Goal: Navigation & Orientation: Find specific page/section

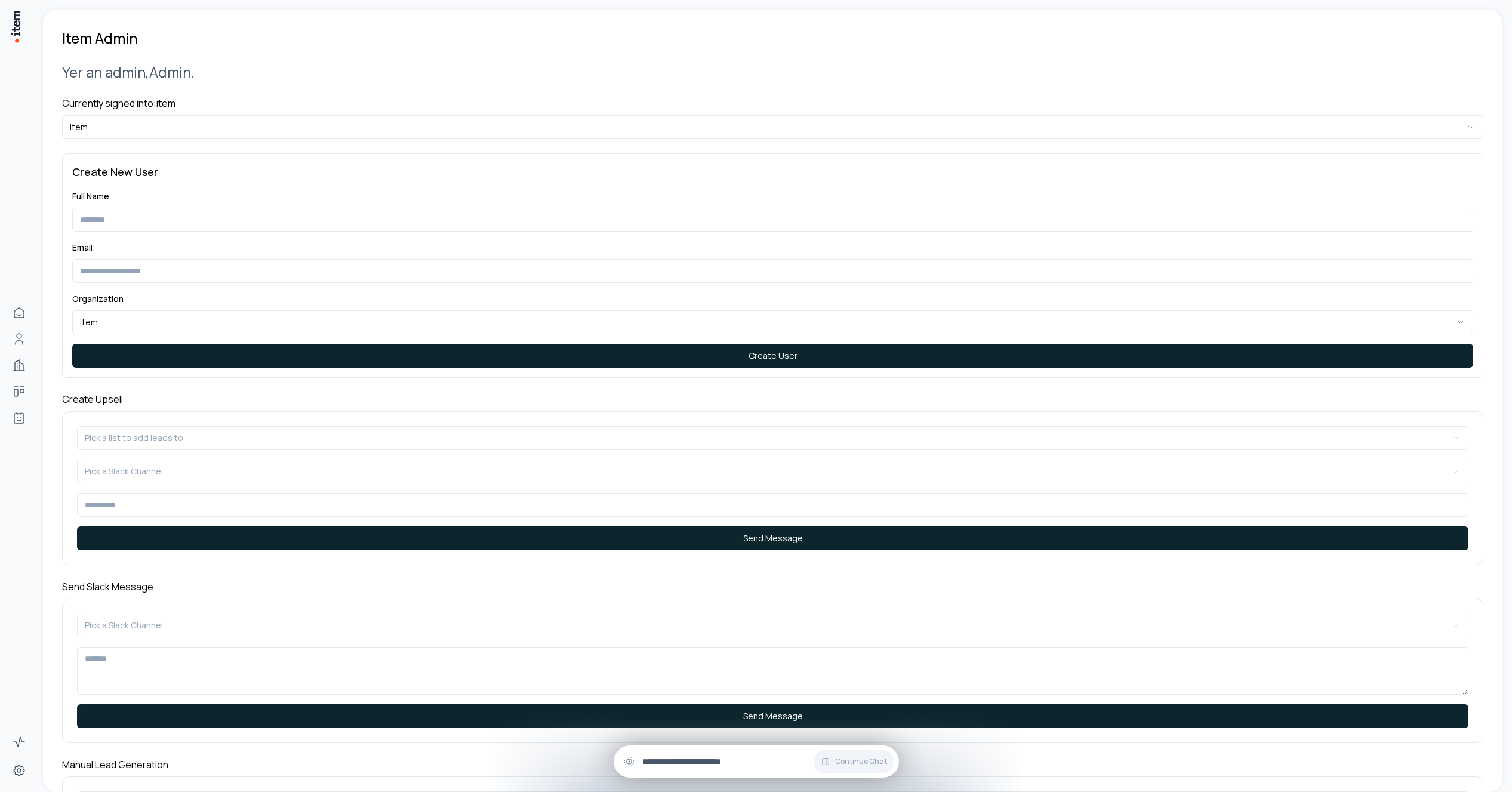
click at [693, 771] on div "Continue Chat" at bounding box center [756, 761] width 285 height 32
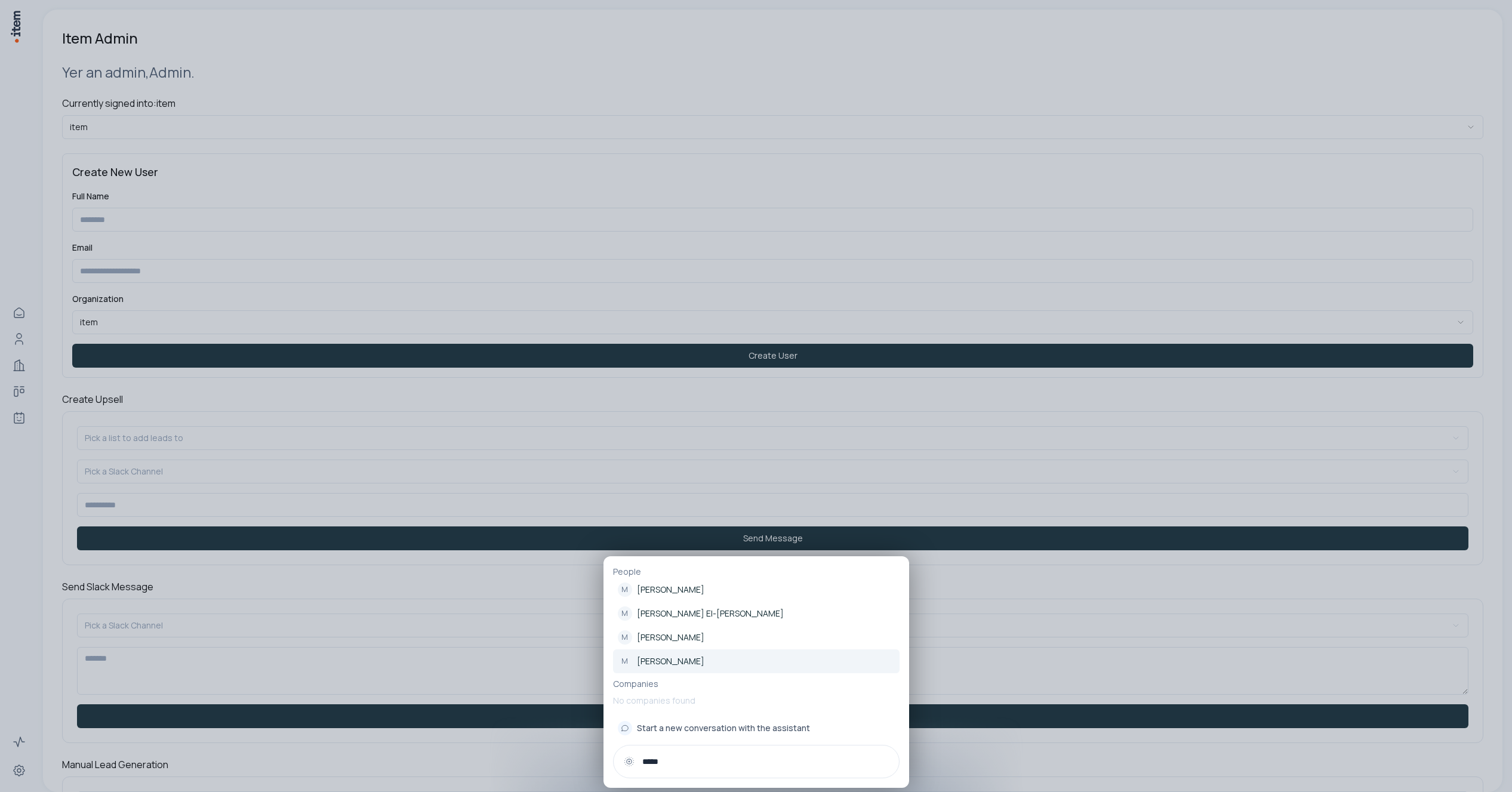
type input "*****"
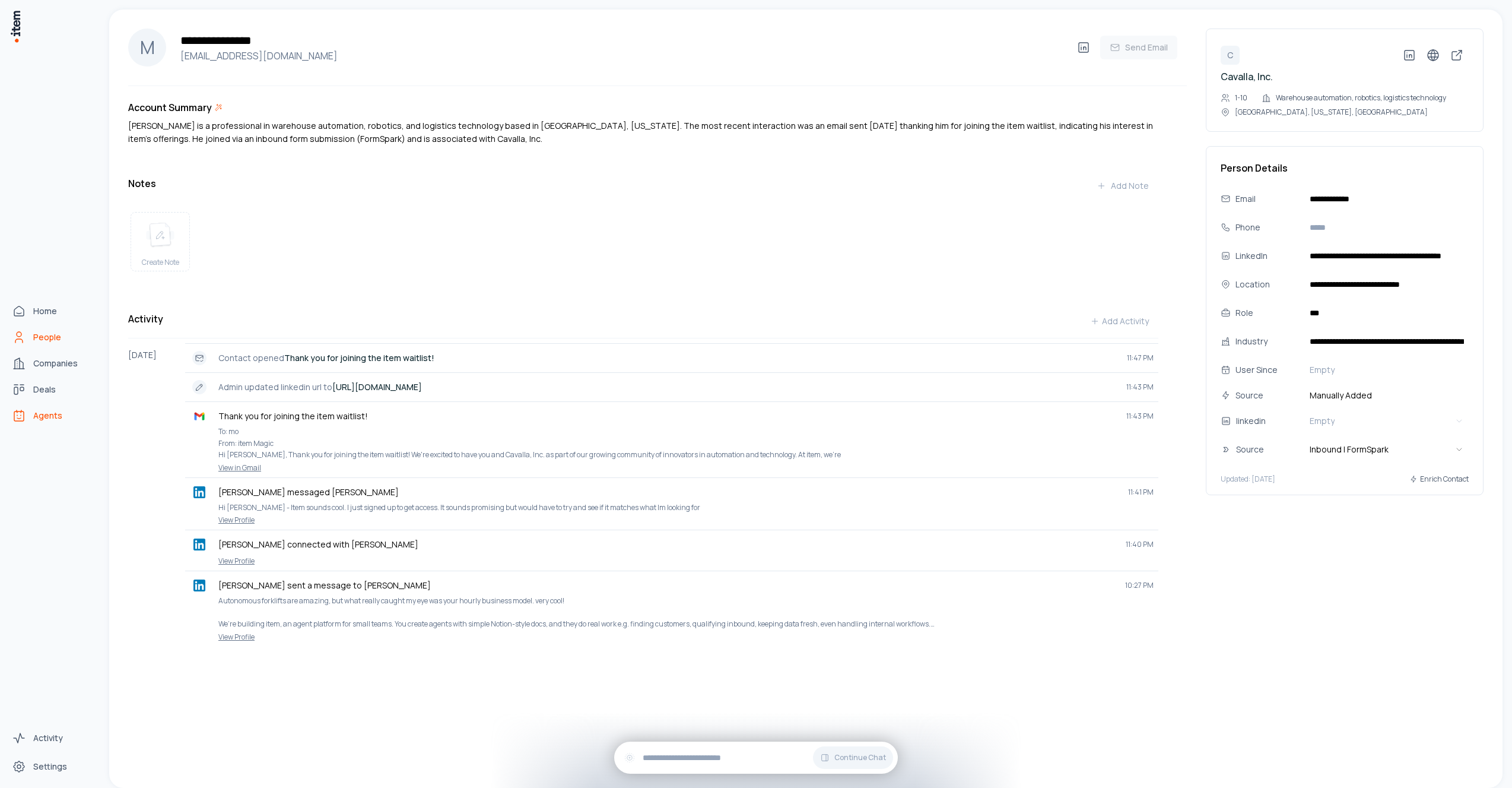
click at [36, 413] on span "Agents" at bounding box center [48, 415] width 29 height 12
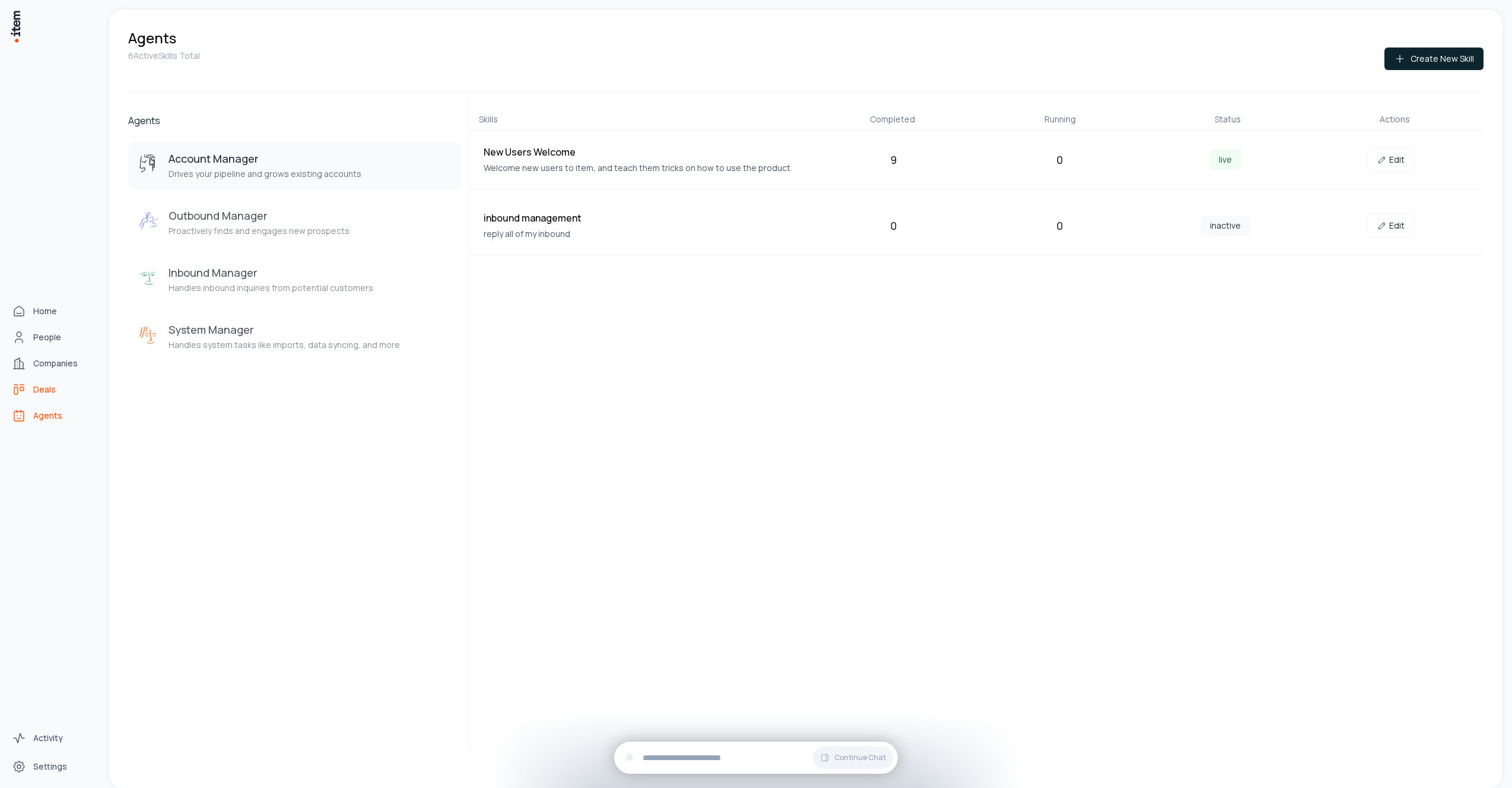
click at [31, 388] on link "Deals" at bounding box center [52, 390] width 90 height 24
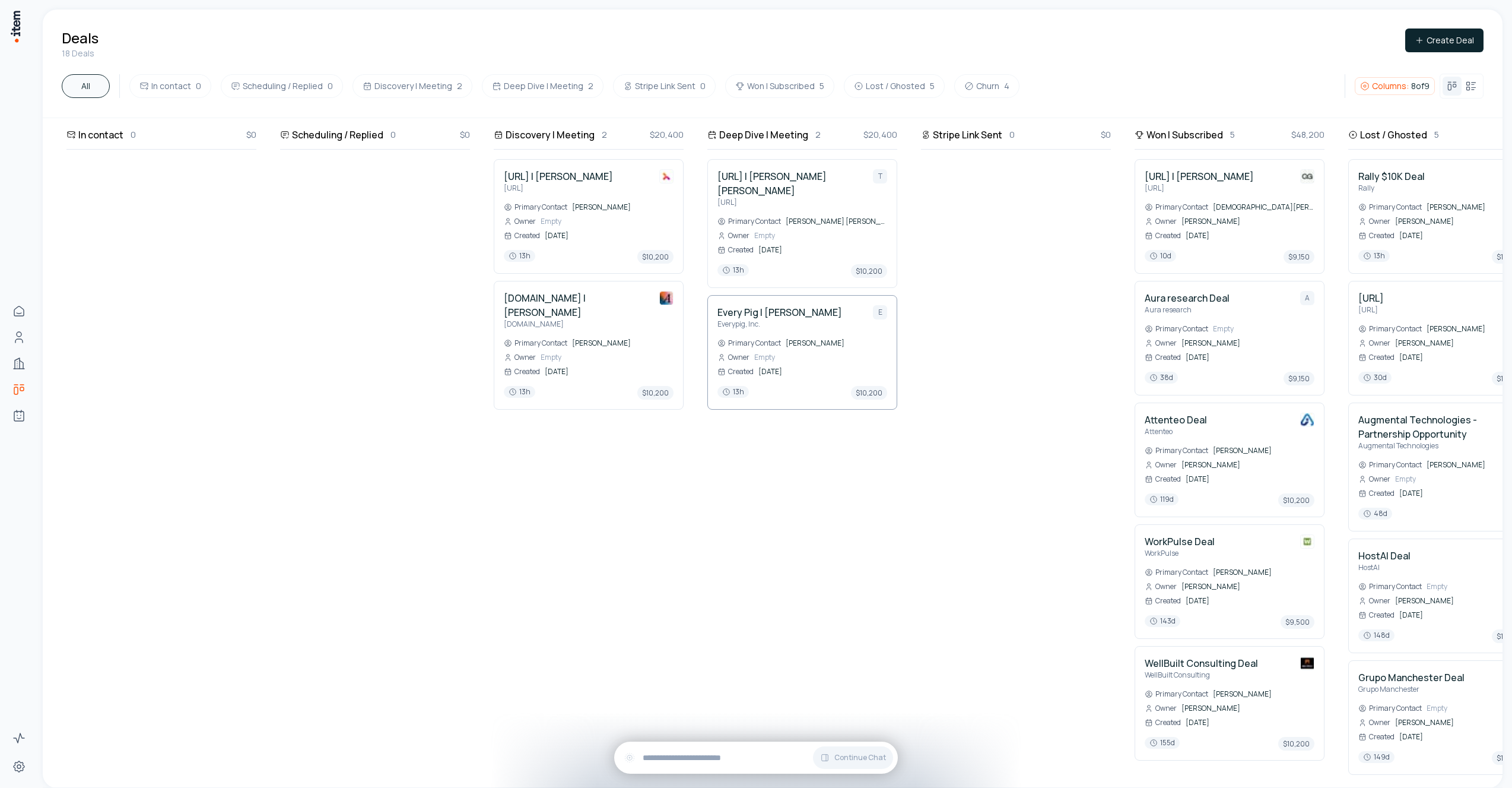
click at [796, 305] on h4 "Every Pig | chris Bomgaars" at bounding box center [780, 312] width 125 height 14
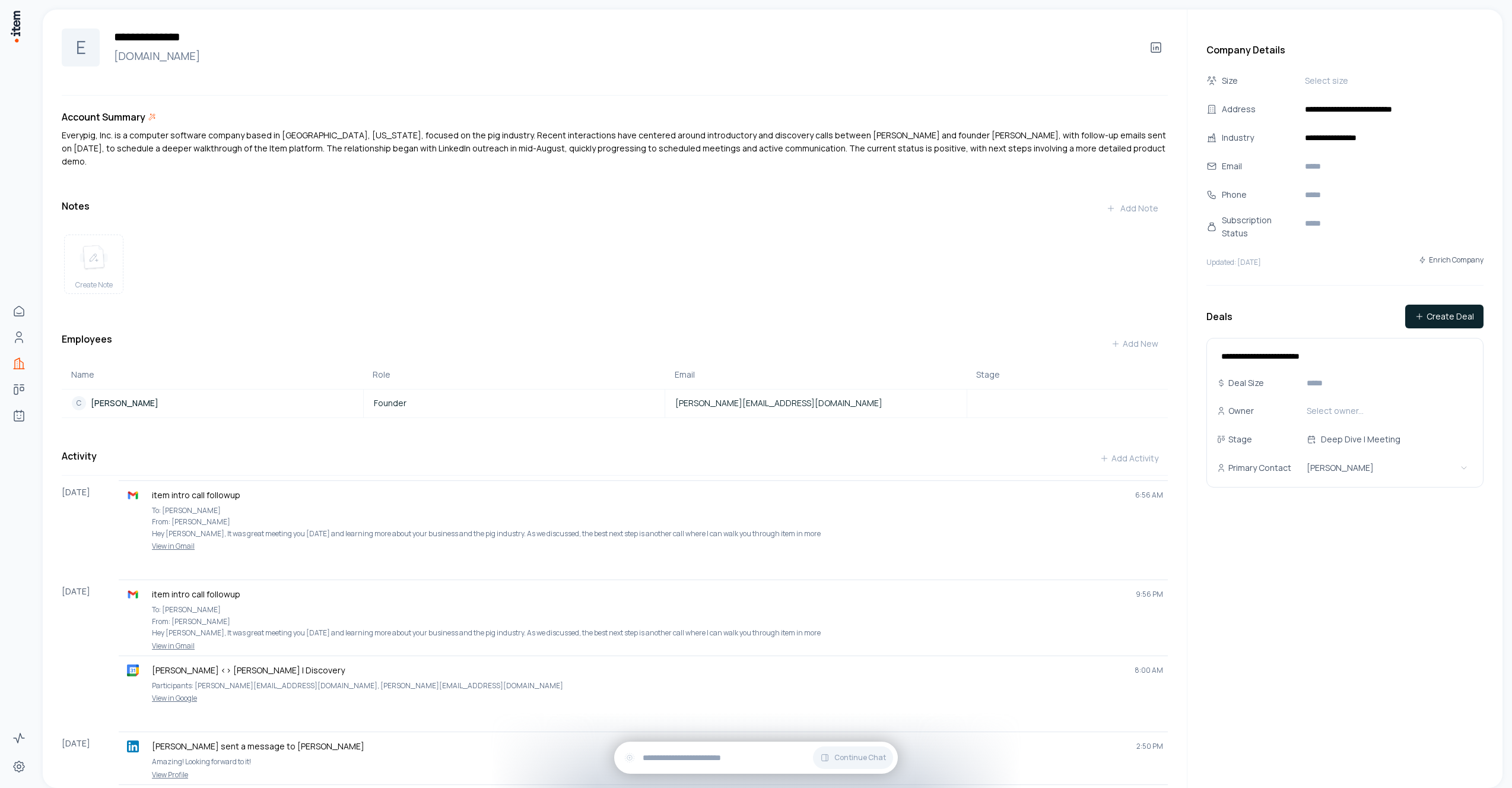
click at [371, 207] on div "Notes Add Note" at bounding box center [615, 208] width 1107 height 24
click at [142, 400] on p "Chris Bomgaars" at bounding box center [125, 403] width 68 height 12
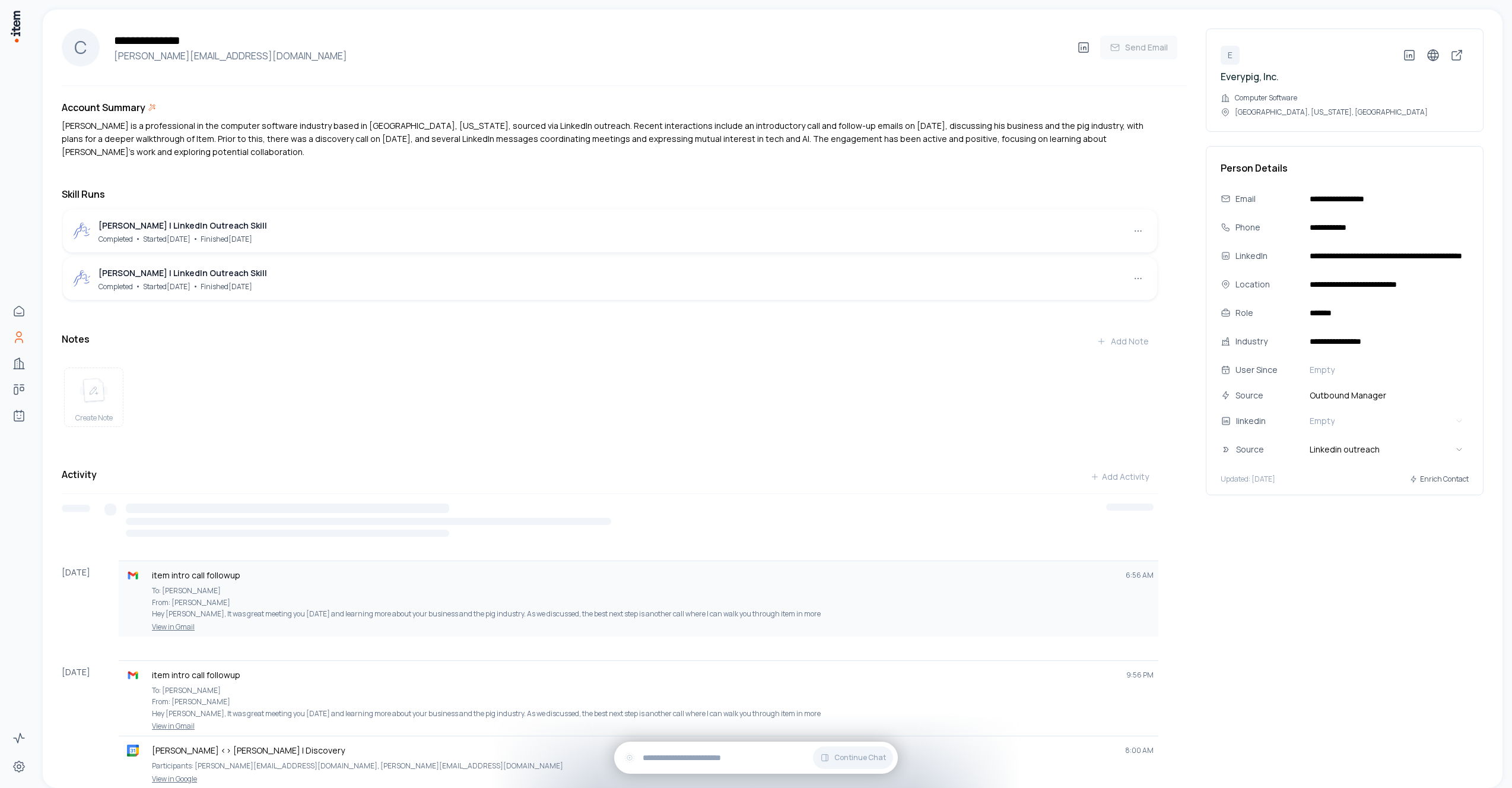
click at [214, 577] on div "item intro call followup 6:56 AM" at bounding box center [638, 575] width 1030 height 19
click at [209, 581] on p "item intro call followup" at bounding box center [634, 575] width 965 height 12
copy p "item intro call followup"
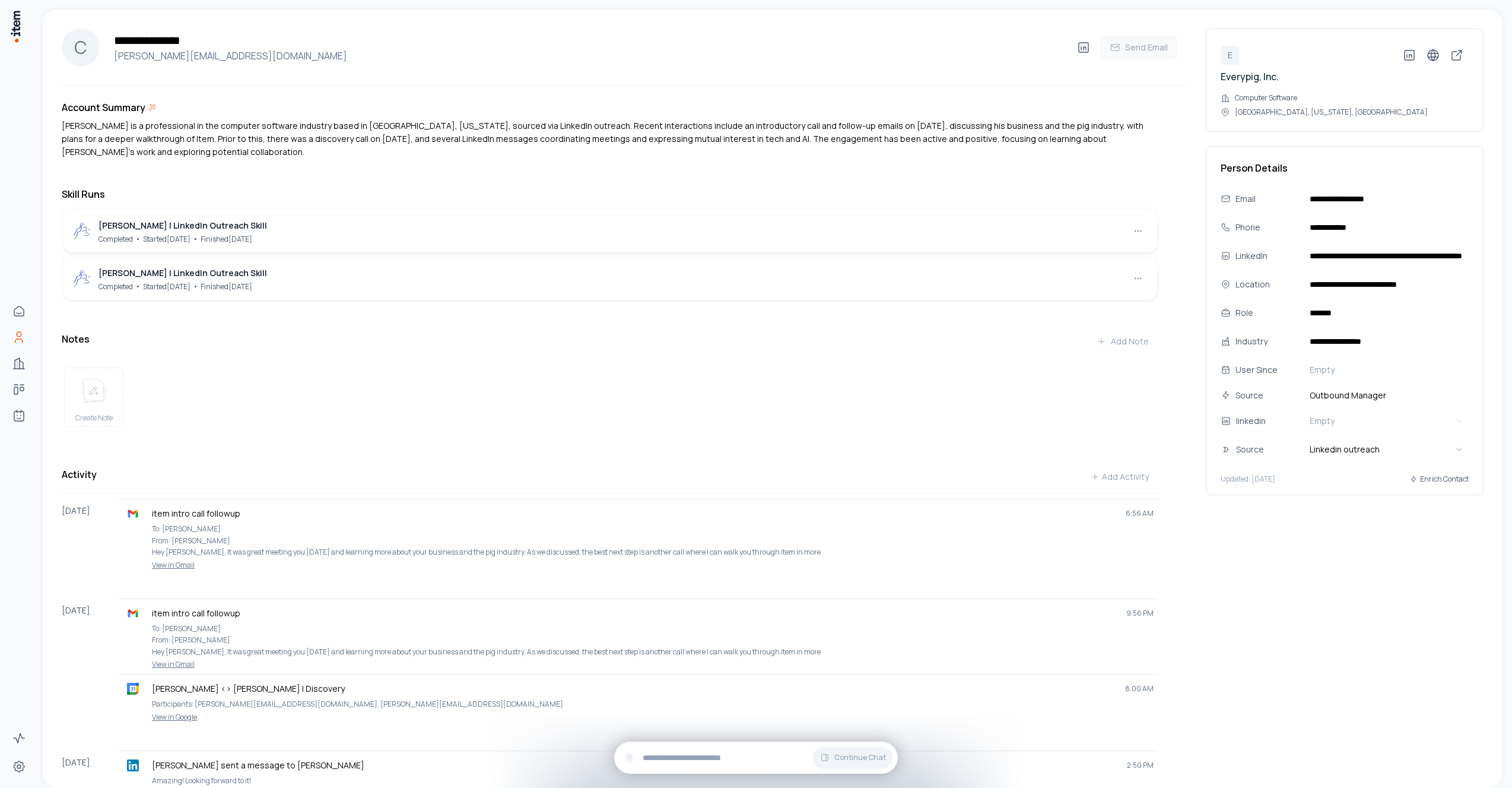
click at [323, 370] on div "Create Note" at bounding box center [610, 397] width 1097 height 78
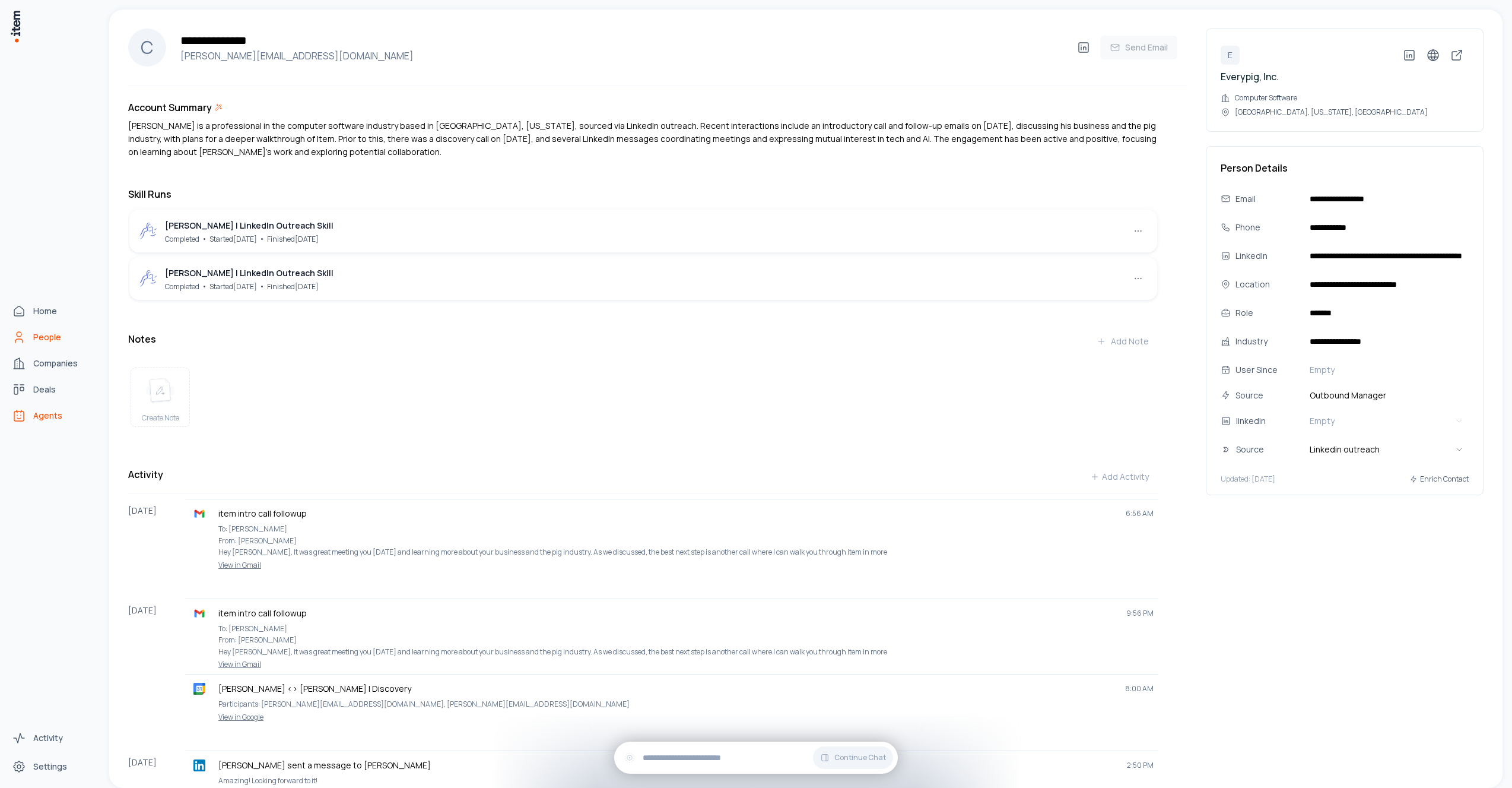
click at [25, 410] on icon "Agents" at bounding box center [19, 415] width 14 height 14
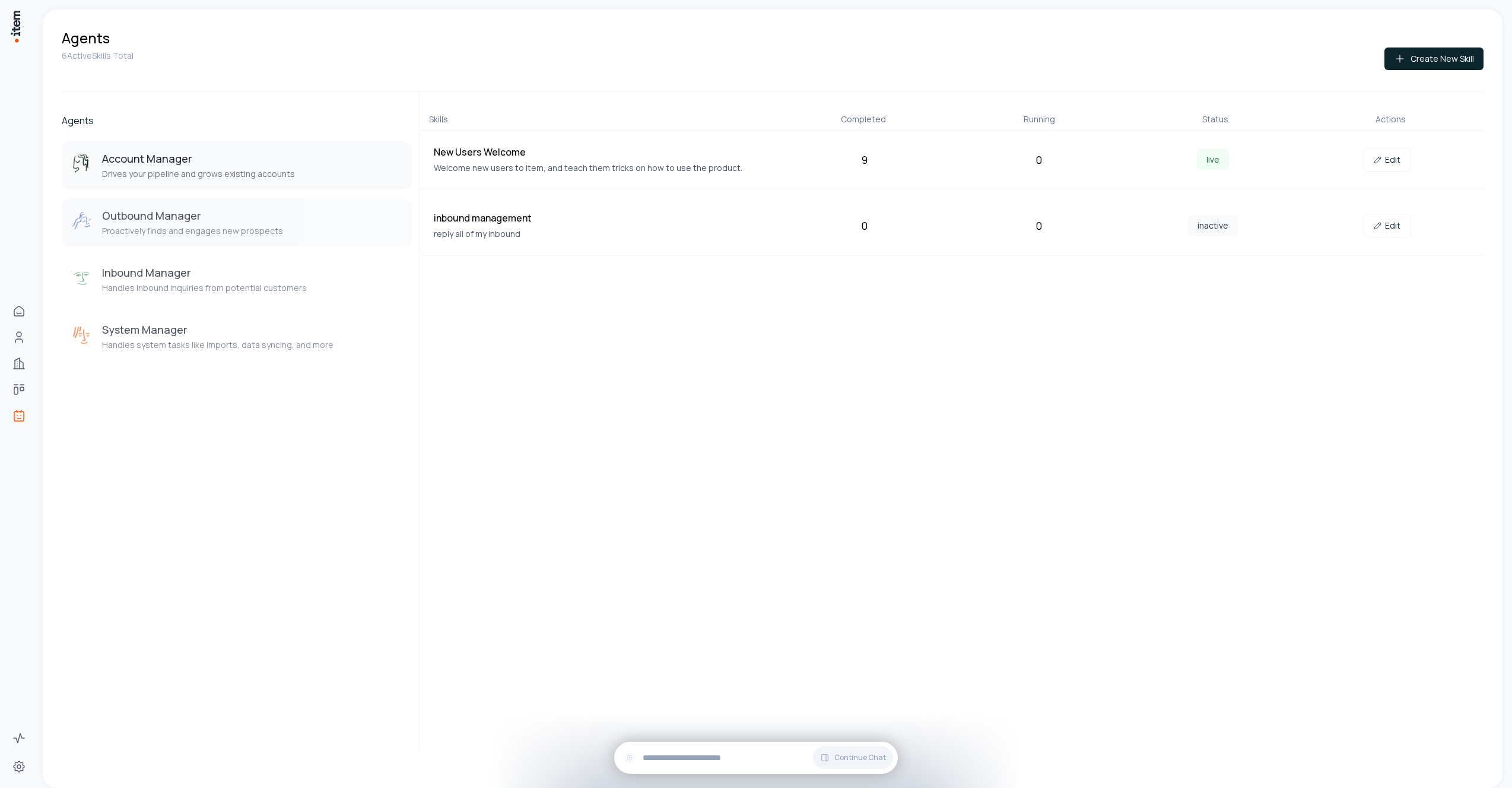
click at [220, 232] on p "Proactively finds and engages new prospects" at bounding box center [193, 231] width 181 height 12
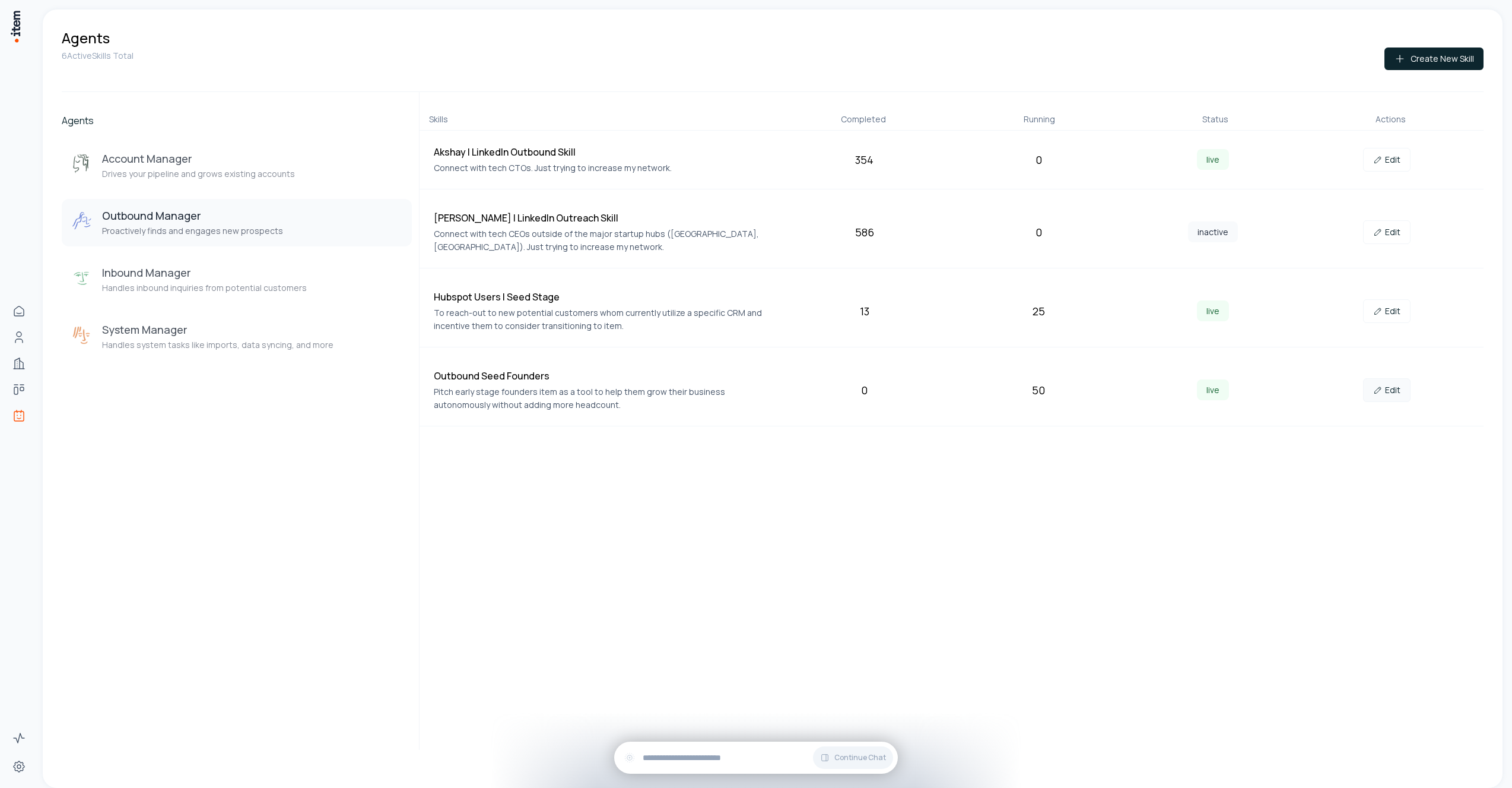
click at [1389, 394] on link "Edit" at bounding box center [1387, 390] width 48 height 24
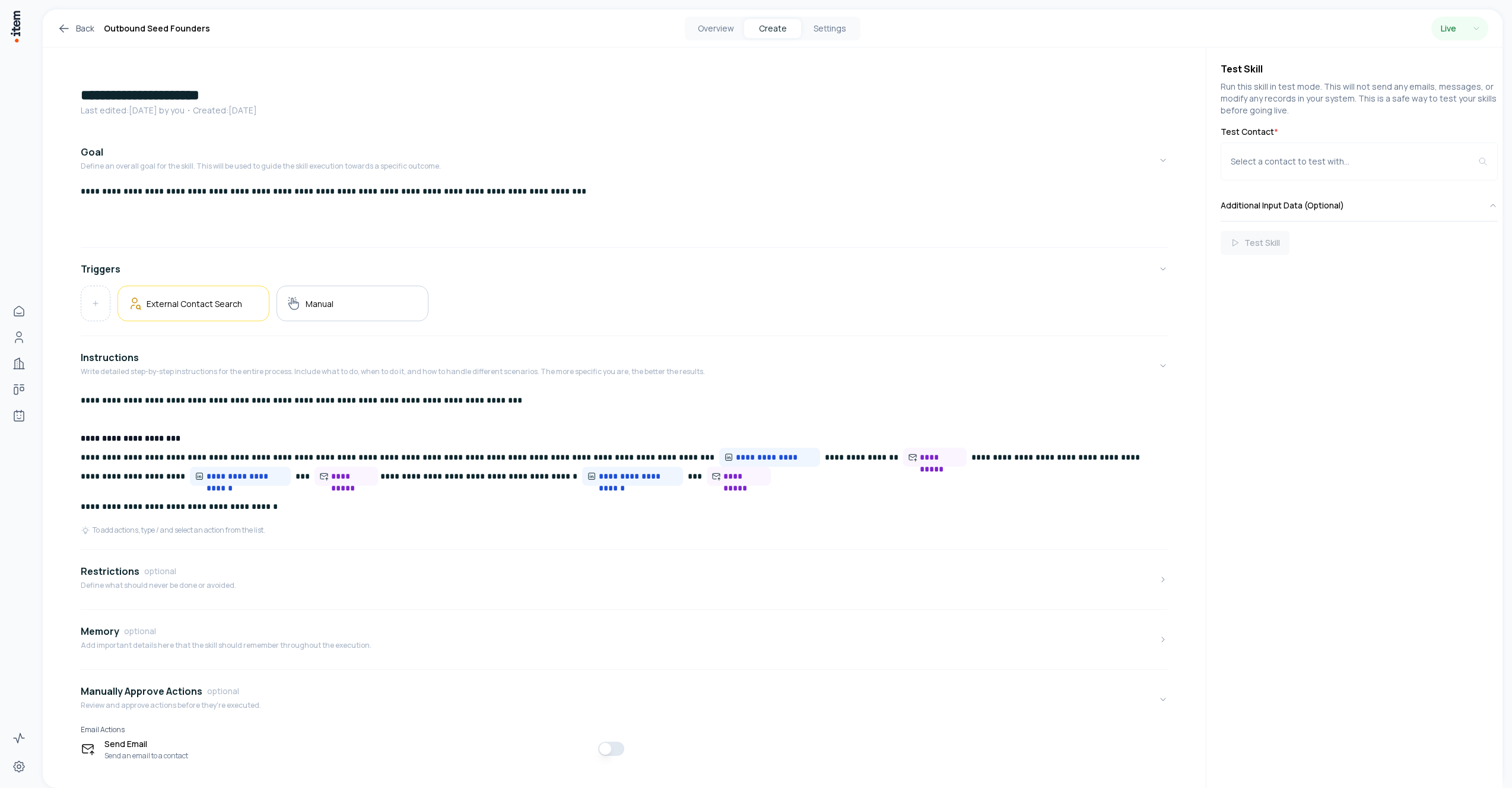
click at [667, 29] on div "Overview Create Settings" at bounding box center [772, 28] width 477 height 24
click at [718, 22] on button "Overview" at bounding box center [715, 28] width 57 height 19
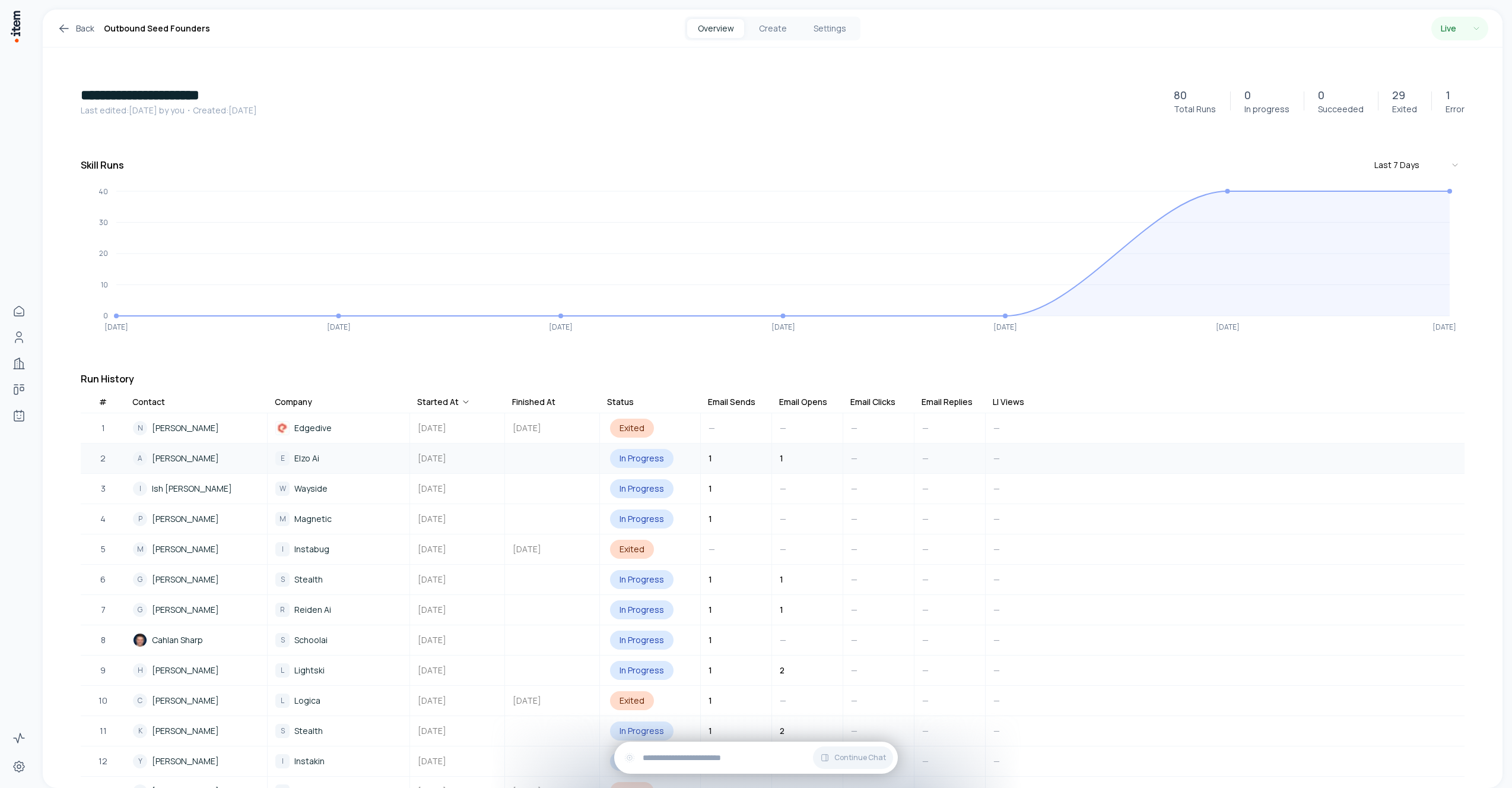
click at [196, 459] on span "Akash Venkat" at bounding box center [185, 458] width 67 height 13
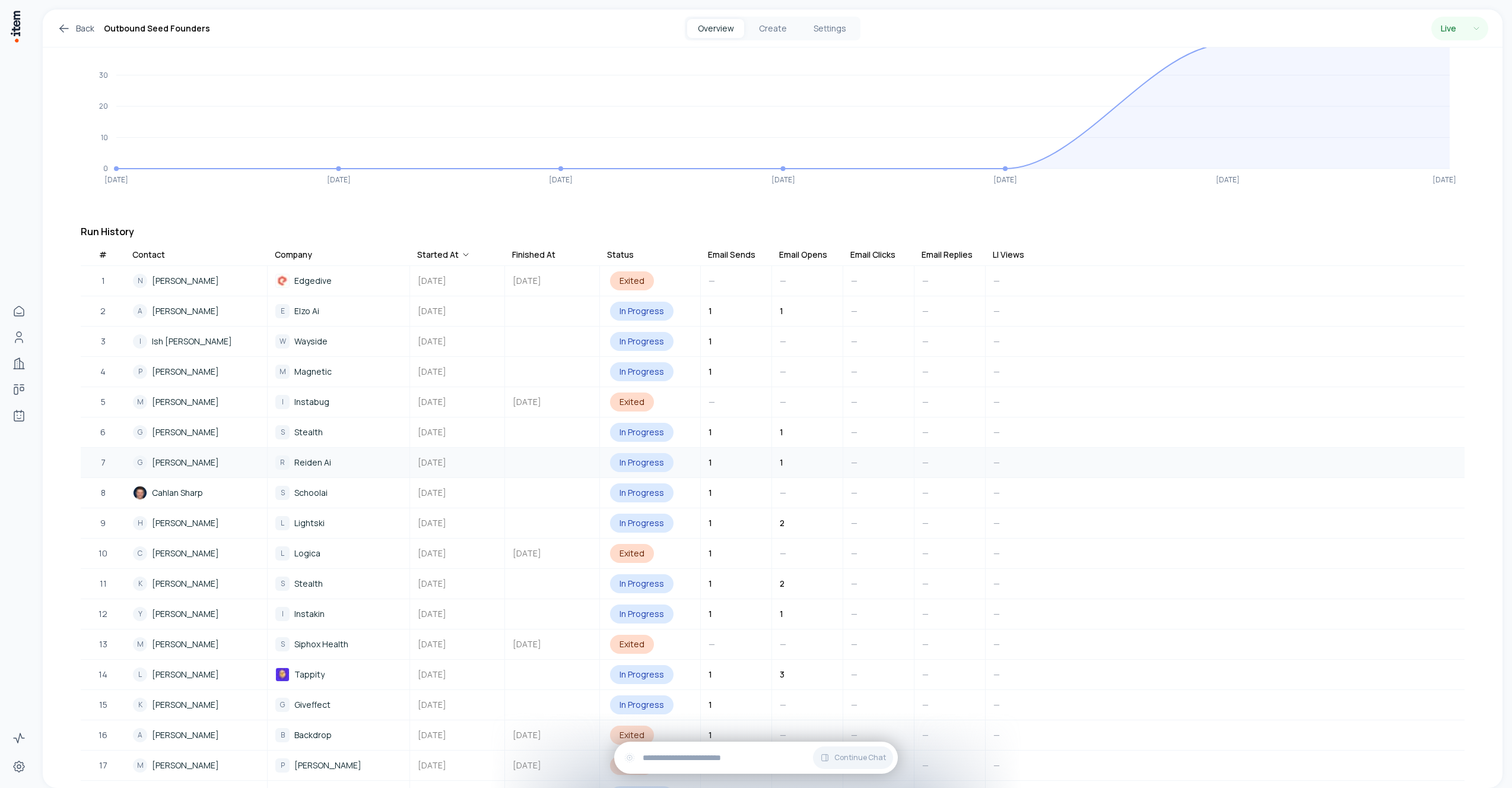
click at [181, 474] on link "G Guy Morita" at bounding box center [196, 462] width 140 height 28
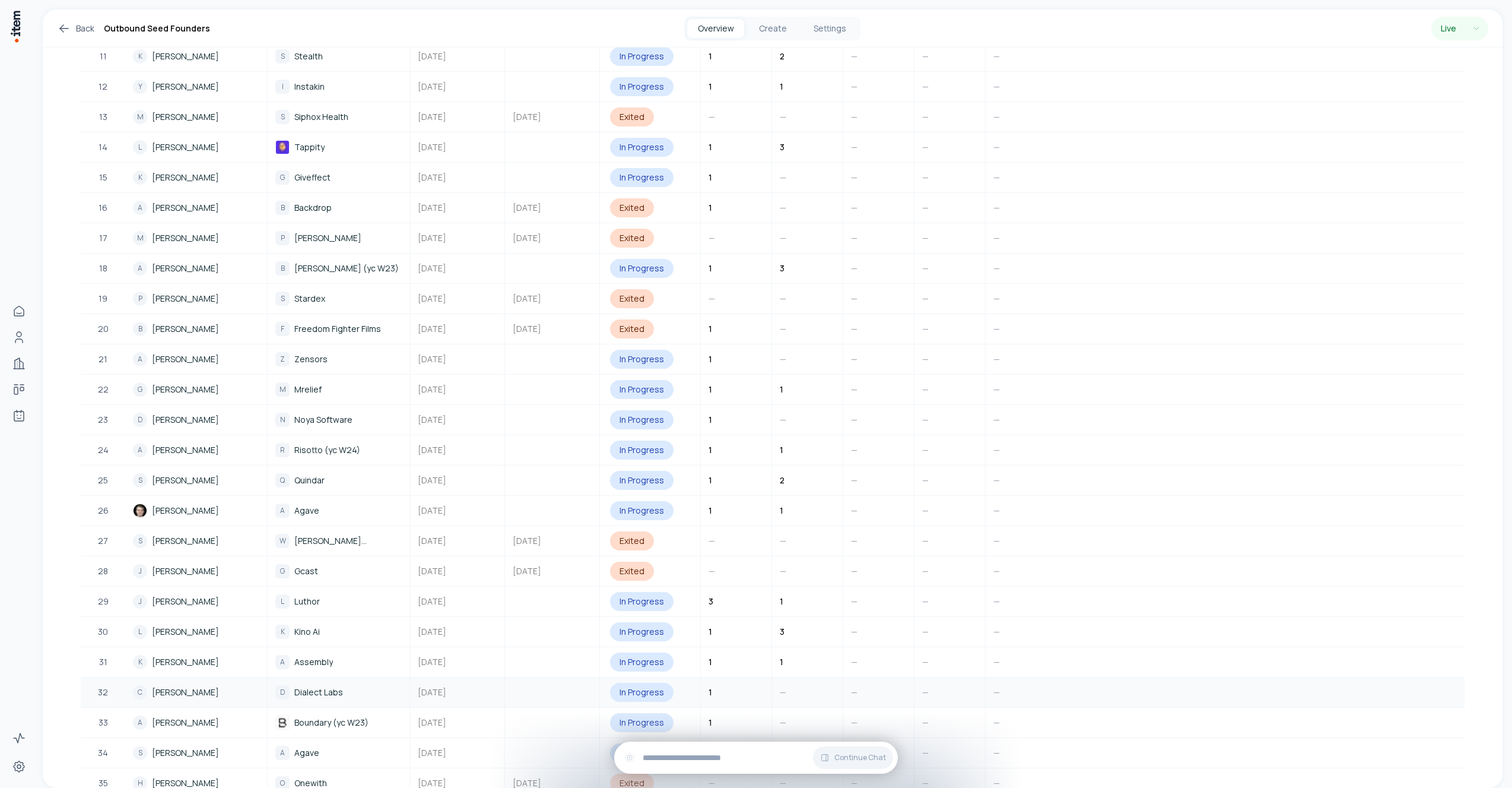
scroll to position [909, 0]
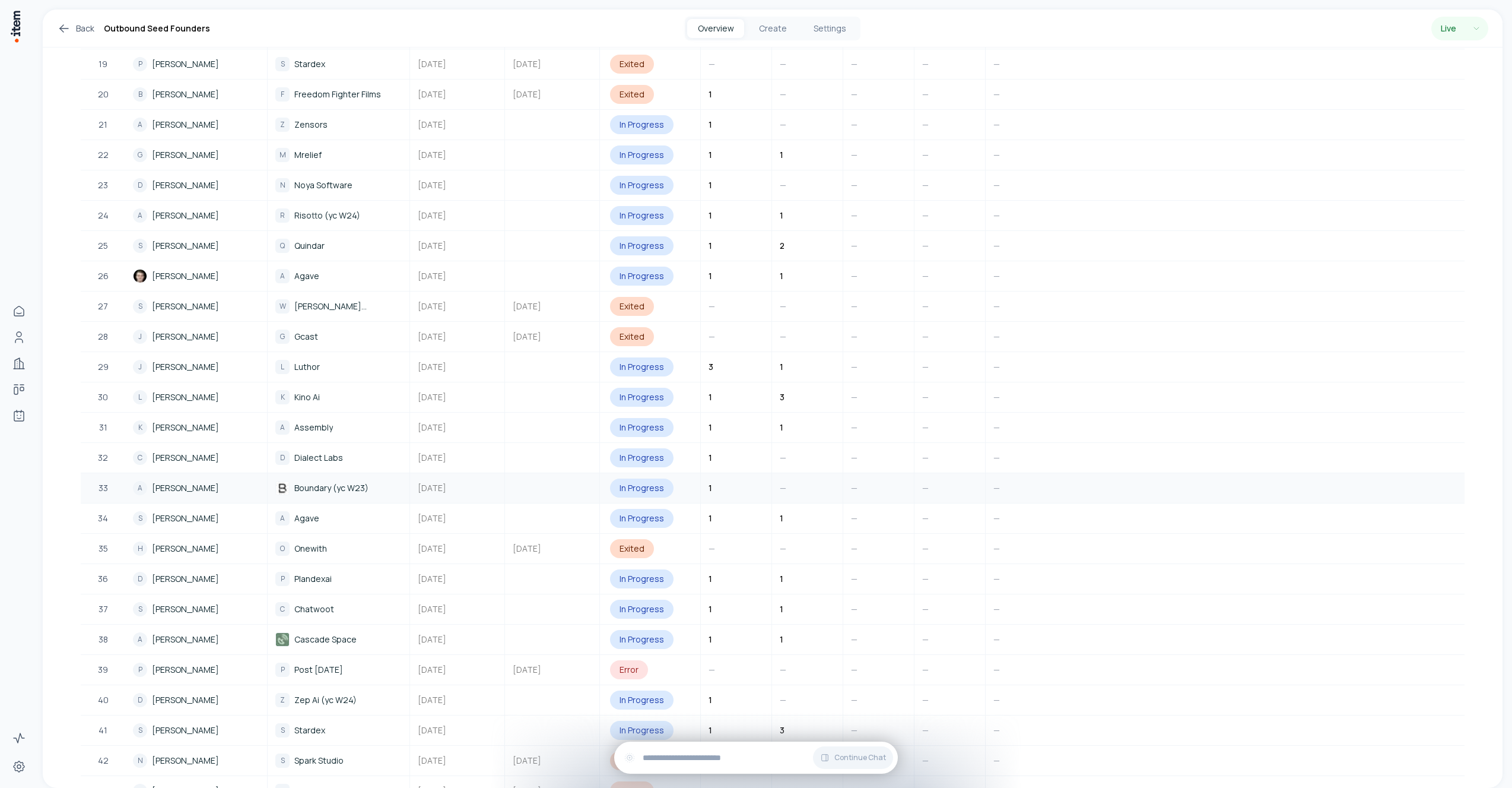
click at [200, 493] on span "Aaron Villalpando" at bounding box center [185, 488] width 67 height 13
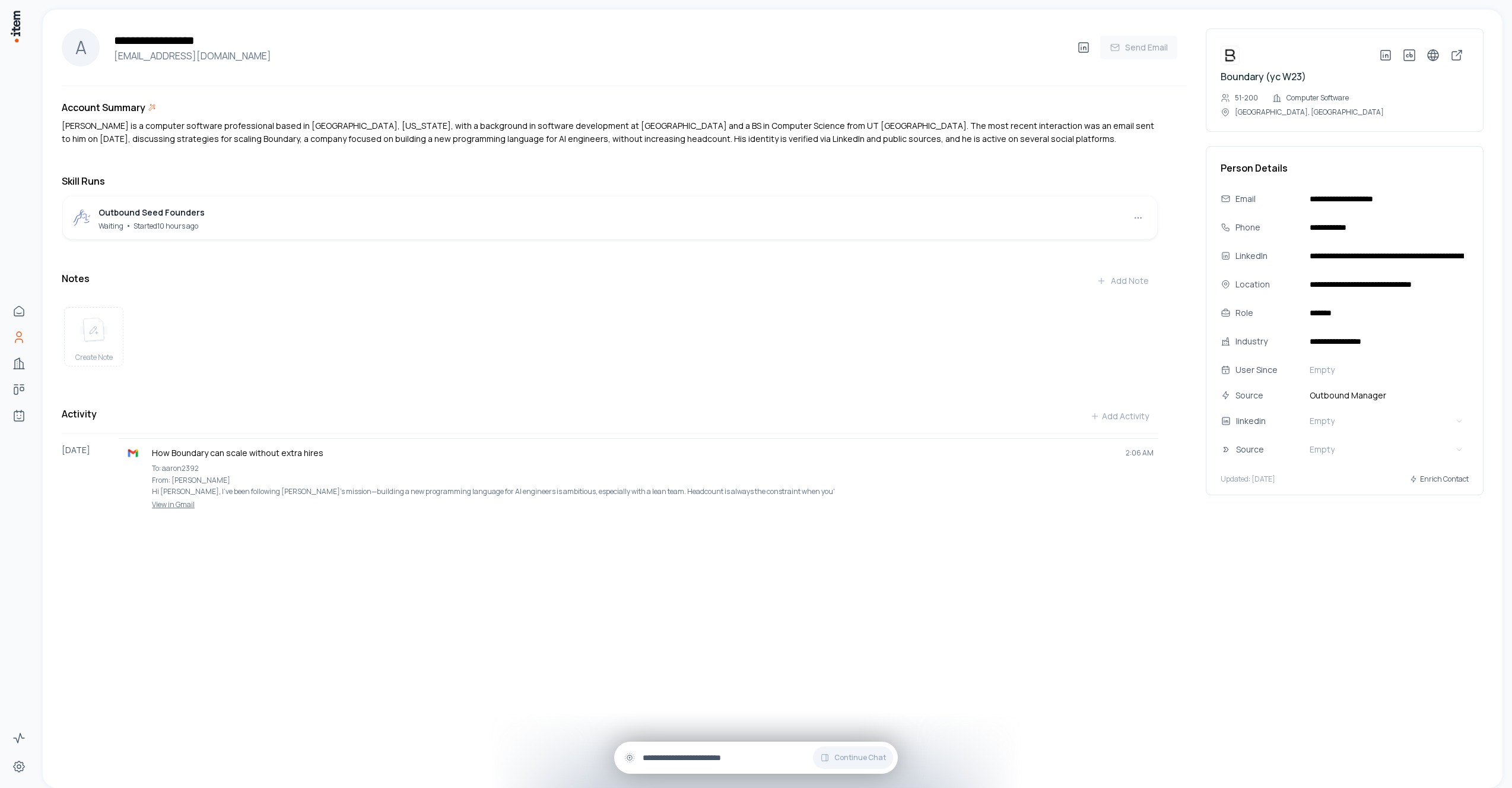
click at [678, 753] on input "text" at bounding box center [765, 757] width 246 height 13
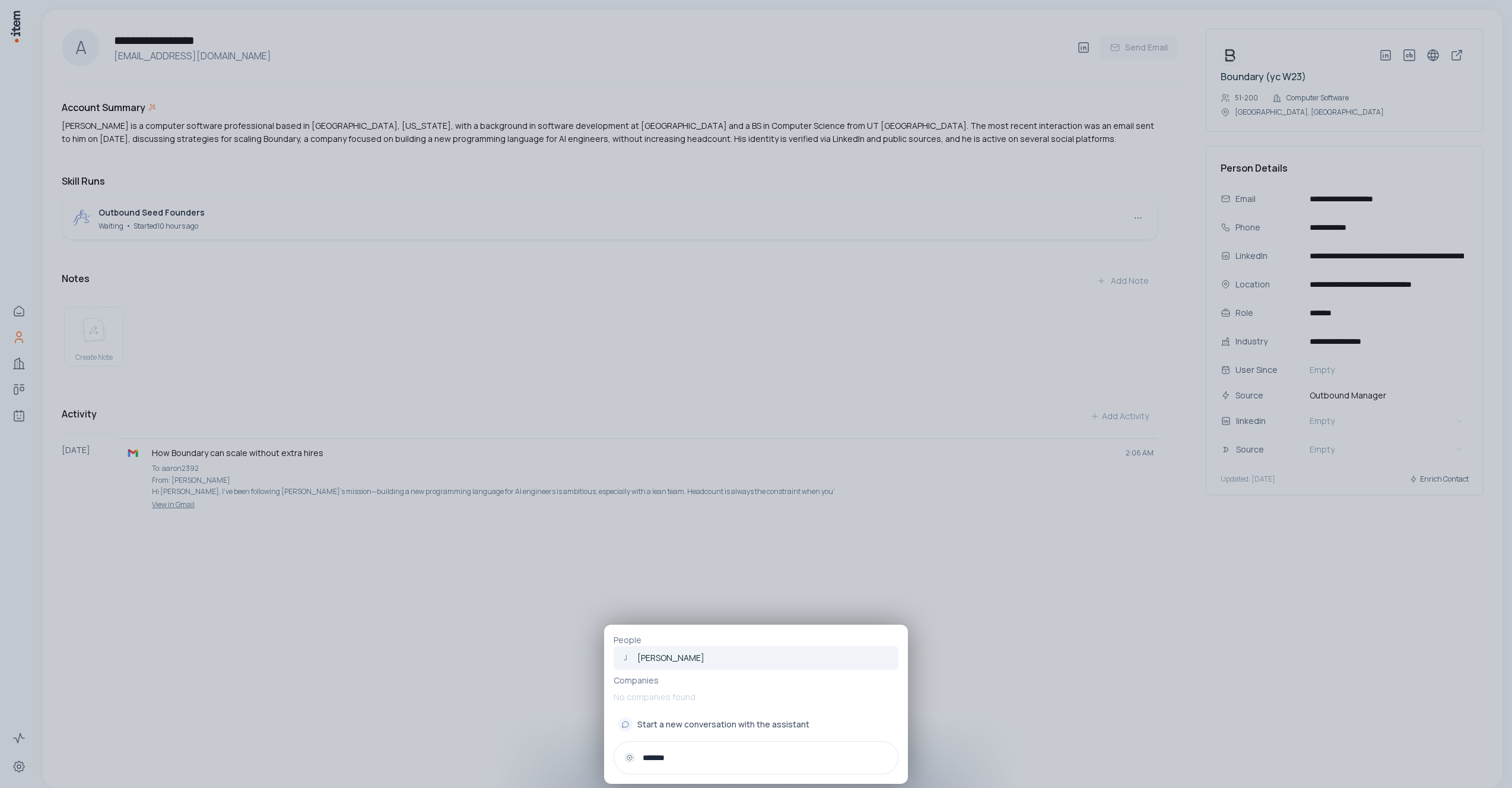
type input "*******"
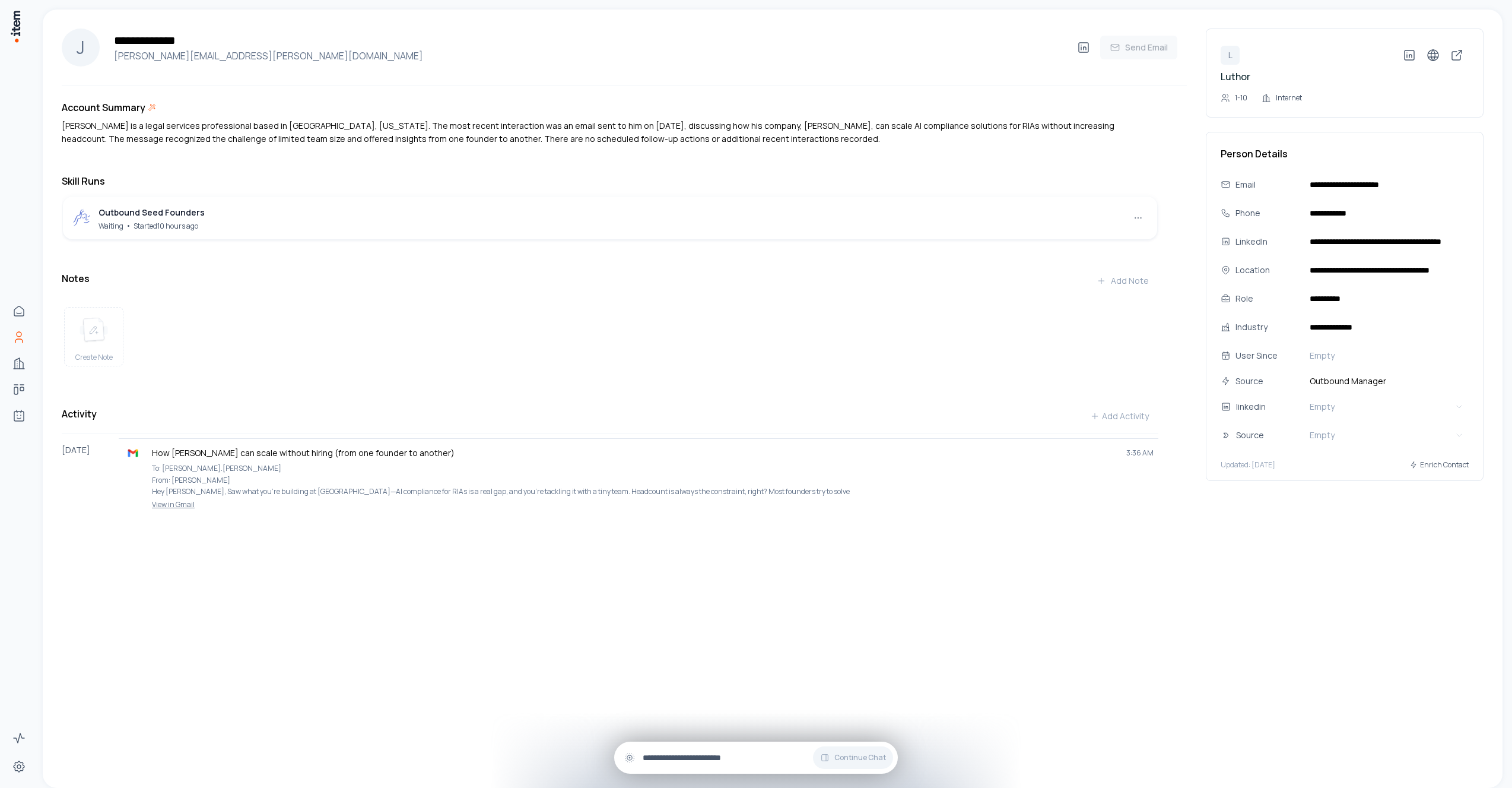
click at [751, 752] on input "text" at bounding box center [765, 757] width 246 height 13
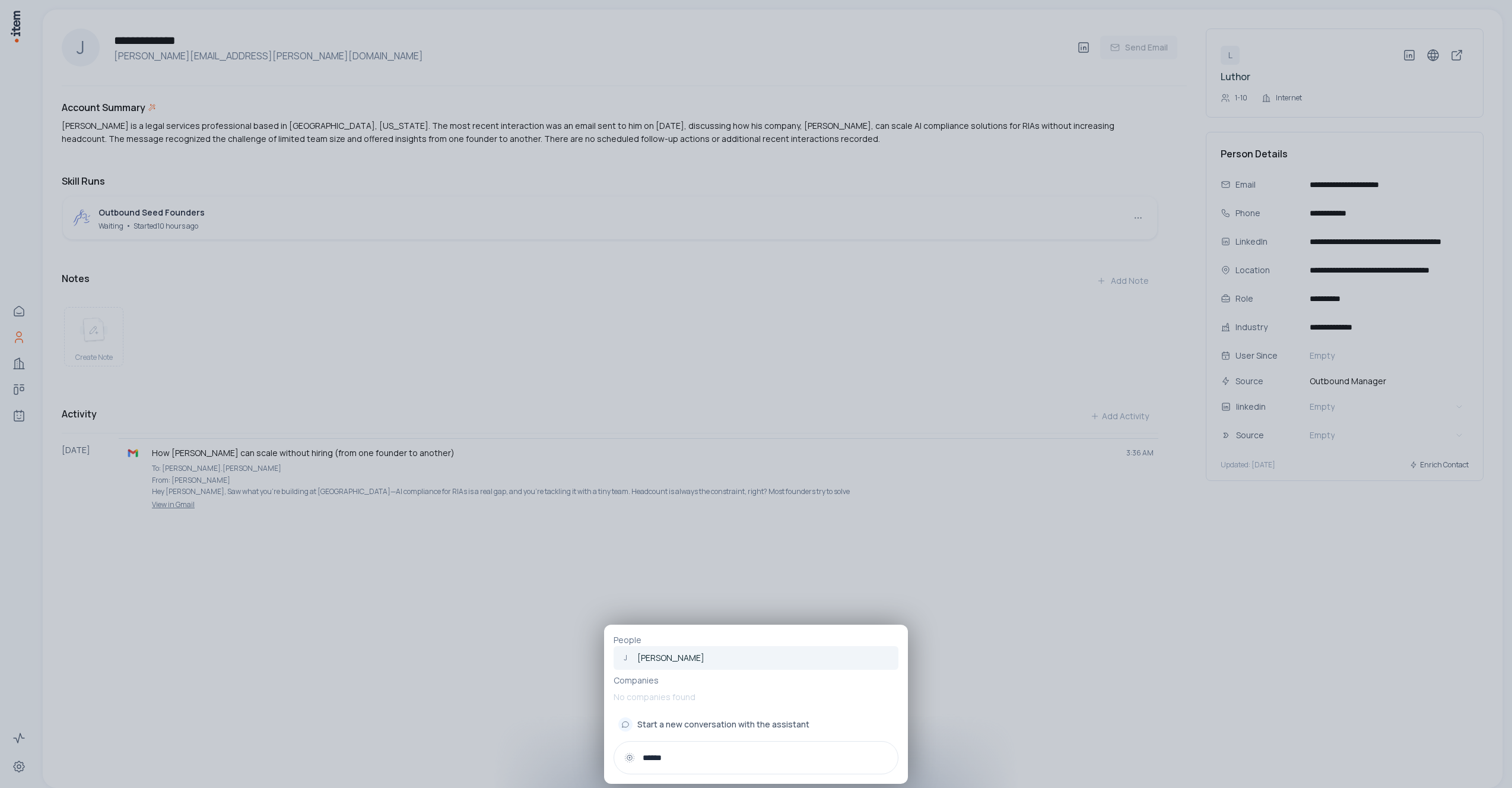
type input "*******"
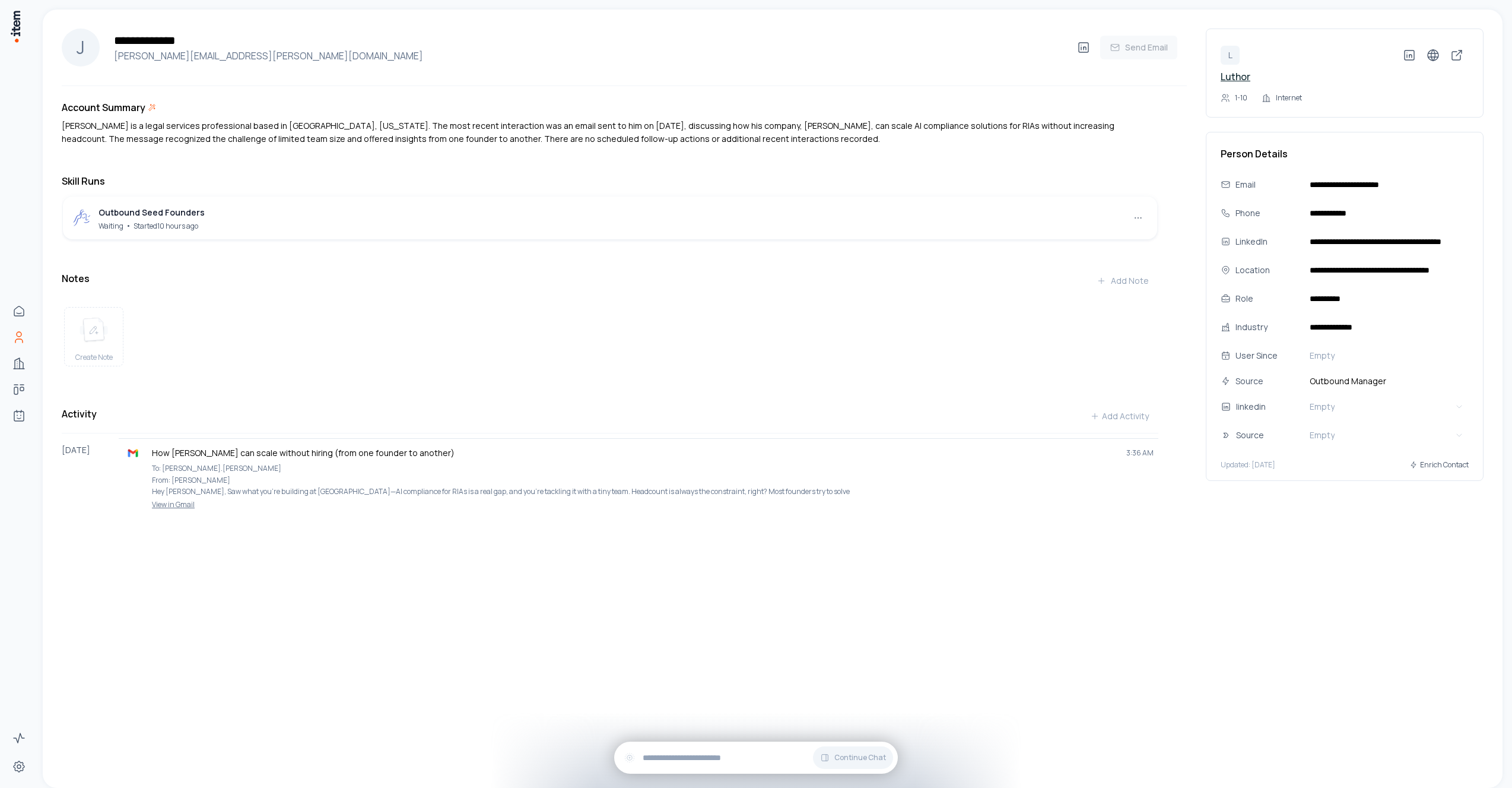
click at [1248, 76] on link "Luthor" at bounding box center [1236, 76] width 30 height 13
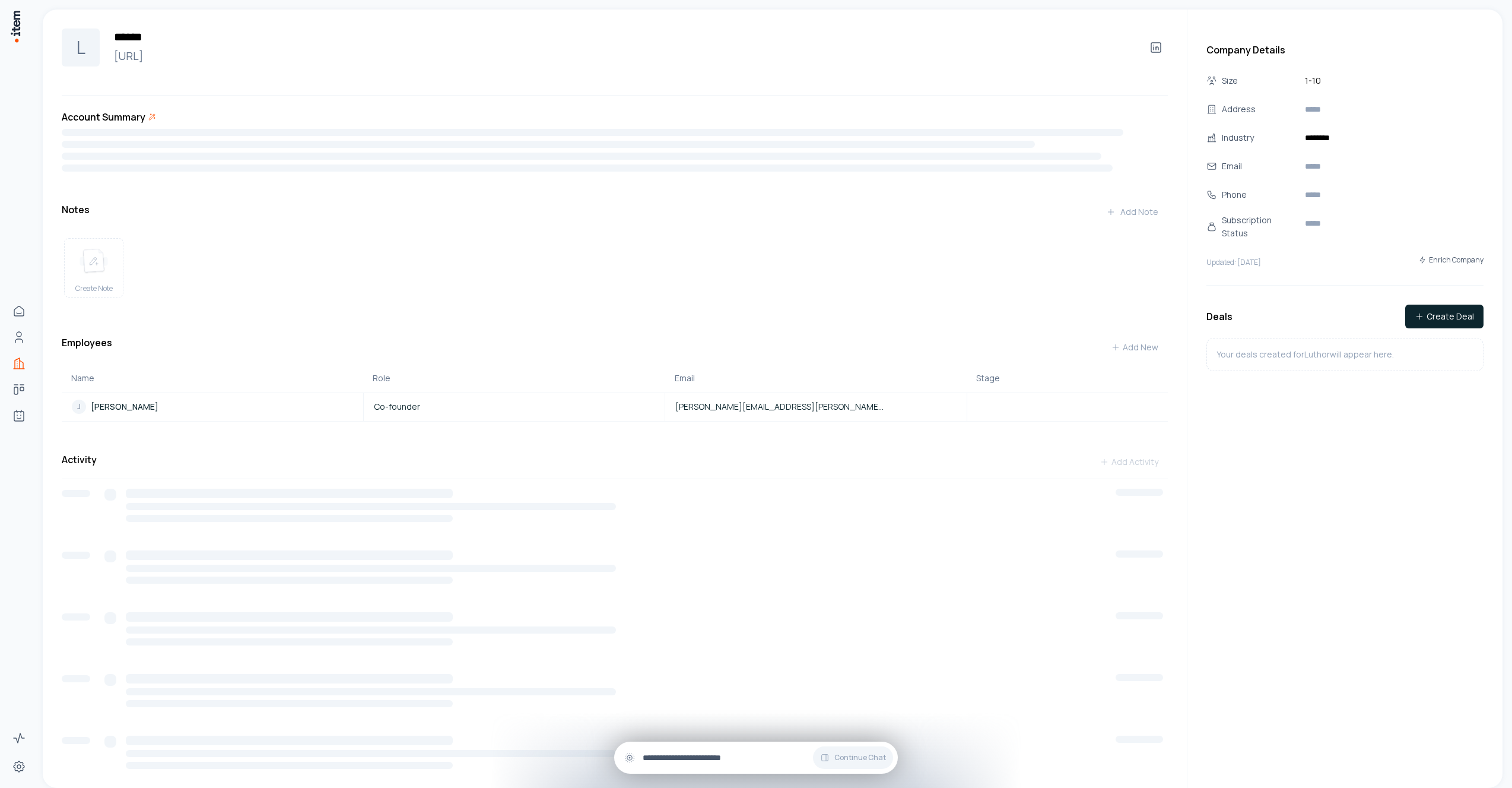
click at [673, 755] on input "text" at bounding box center [765, 757] width 246 height 13
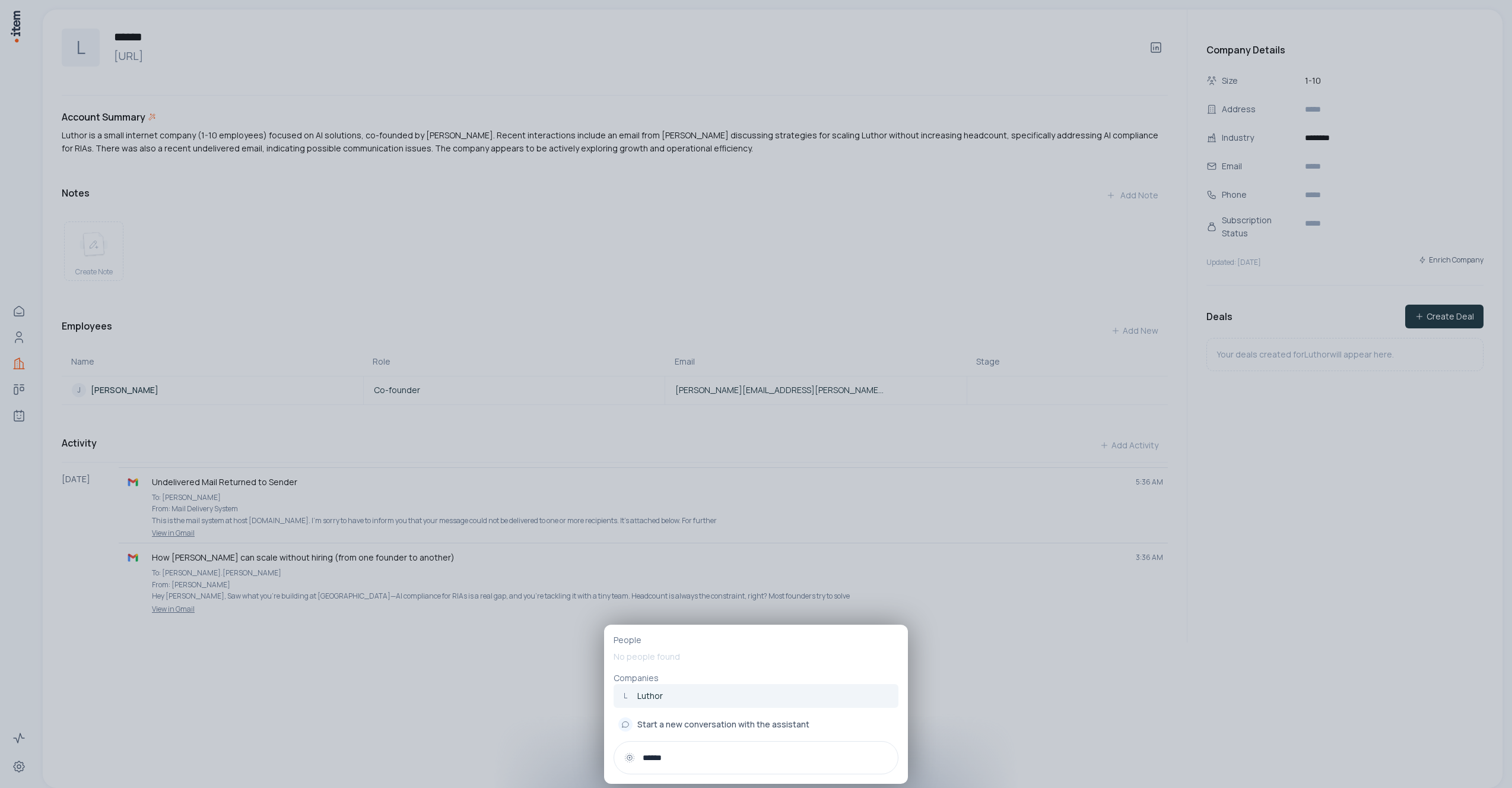
type input "******"
click at [683, 691] on link "L Luthor" at bounding box center [756, 696] width 285 height 24
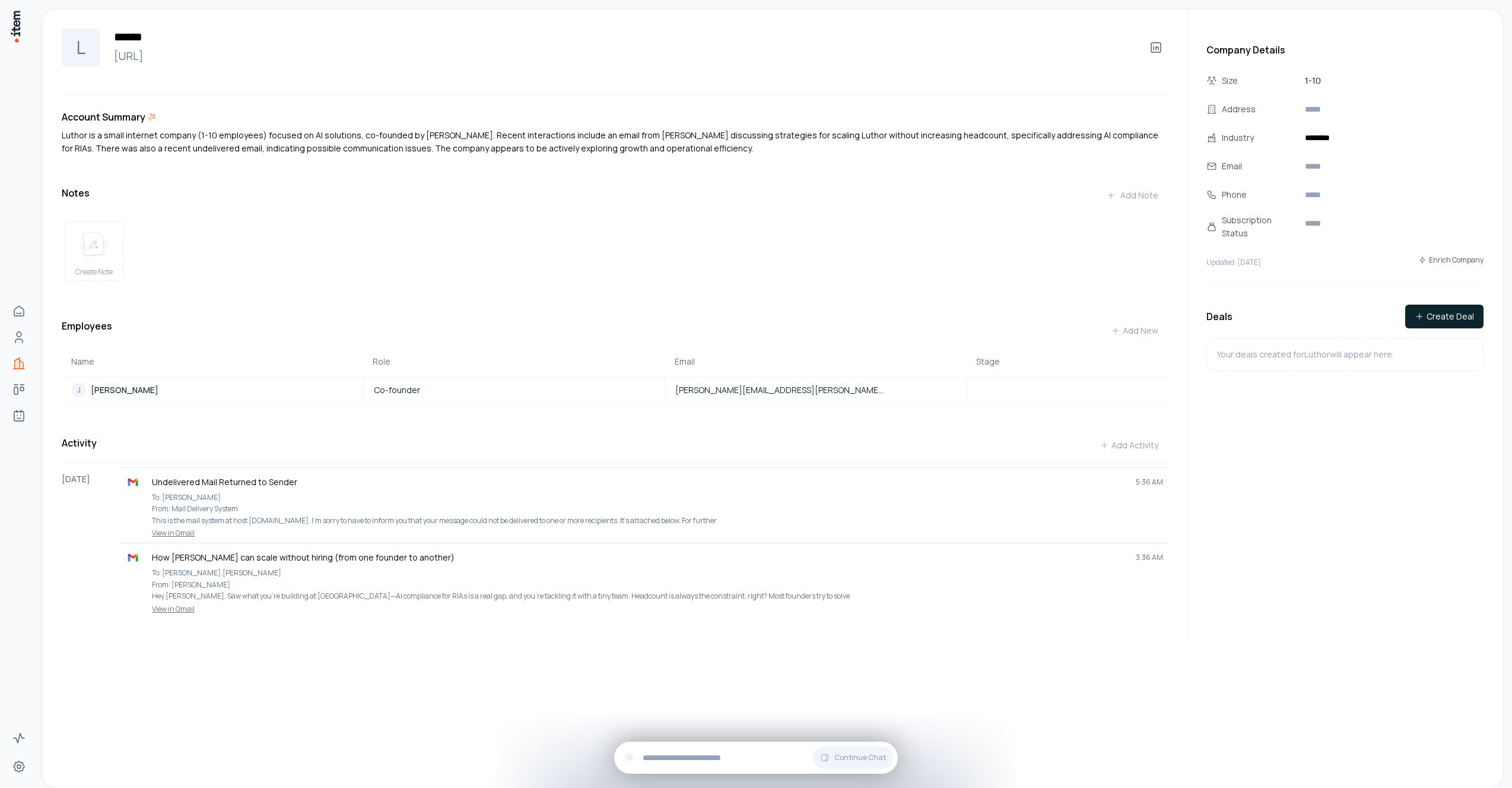
click at [962, 260] on div "Create Note" at bounding box center [615, 251] width 1107 height 78
click at [644, 247] on div "Create Note" at bounding box center [615, 251] width 1107 height 78
click at [485, 102] on div "L ****** luthor.ai Account Summary Luthor is a small internet company (1-10 emp…" at bounding box center [624, 326] width 1125 height 633
click at [486, 101] on div "L ****** luthor.ai Account Summary Luthor is a small internet company (1-10 emp…" at bounding box center [624, 326] width 1125 height 633
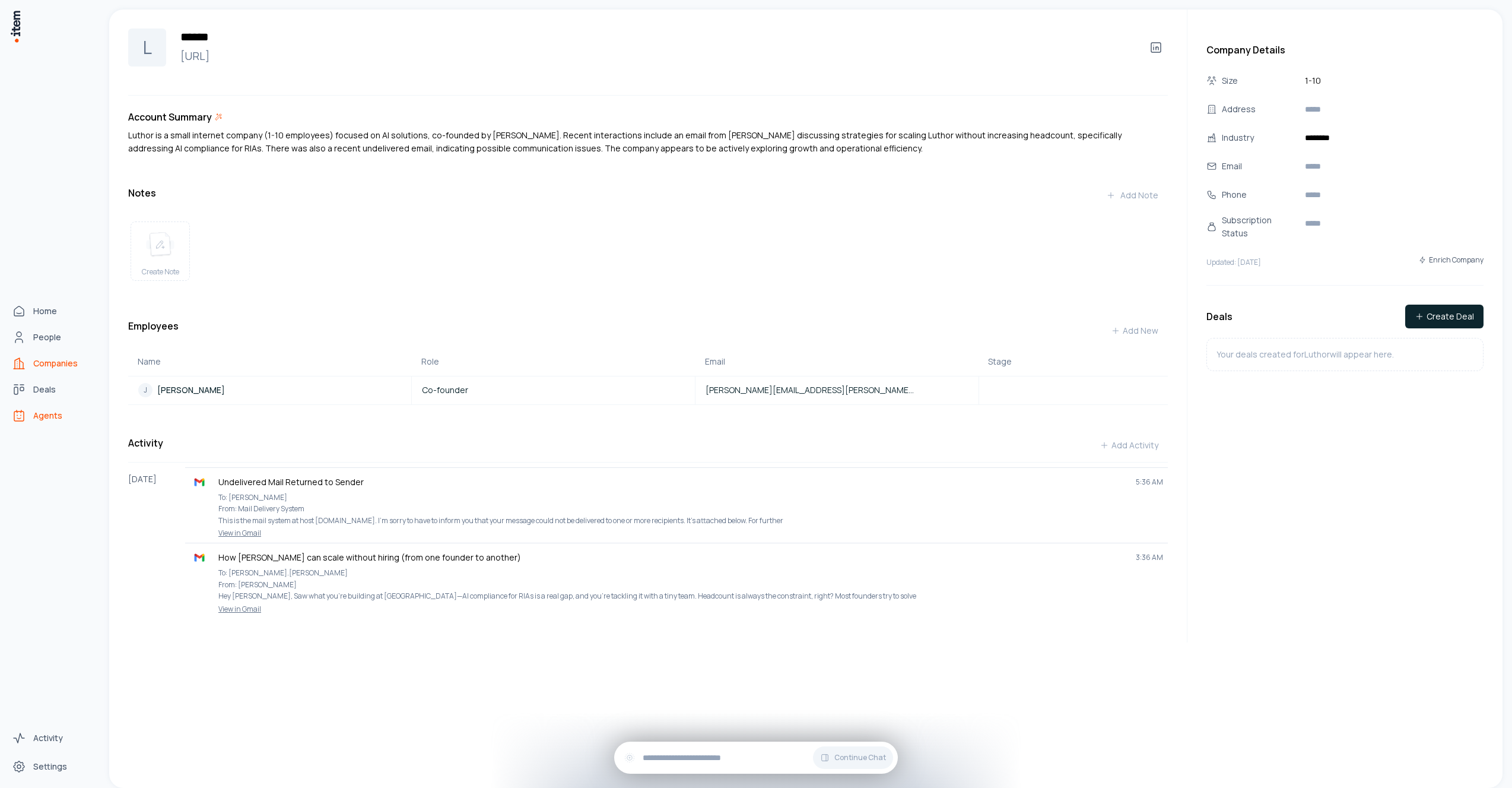
click at [46, 414] on span "Agents" at bounding box center [48, 415] width 29 height 12
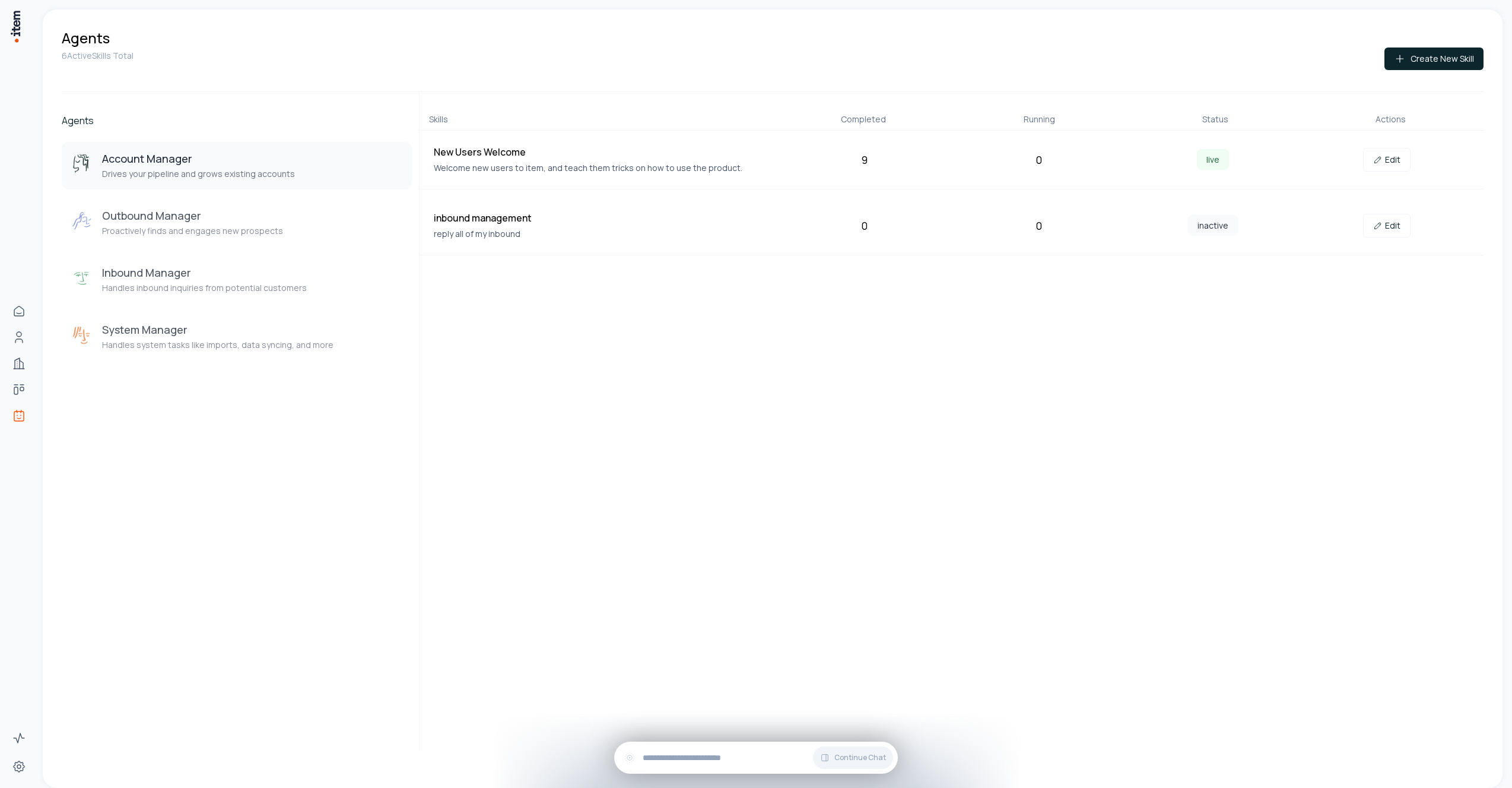
click at [828, 555] on div "Skills Completed Running Status Actions New Users Welcome Welcome new users to …" at bounding box center [951, 421] width 1065 height 658
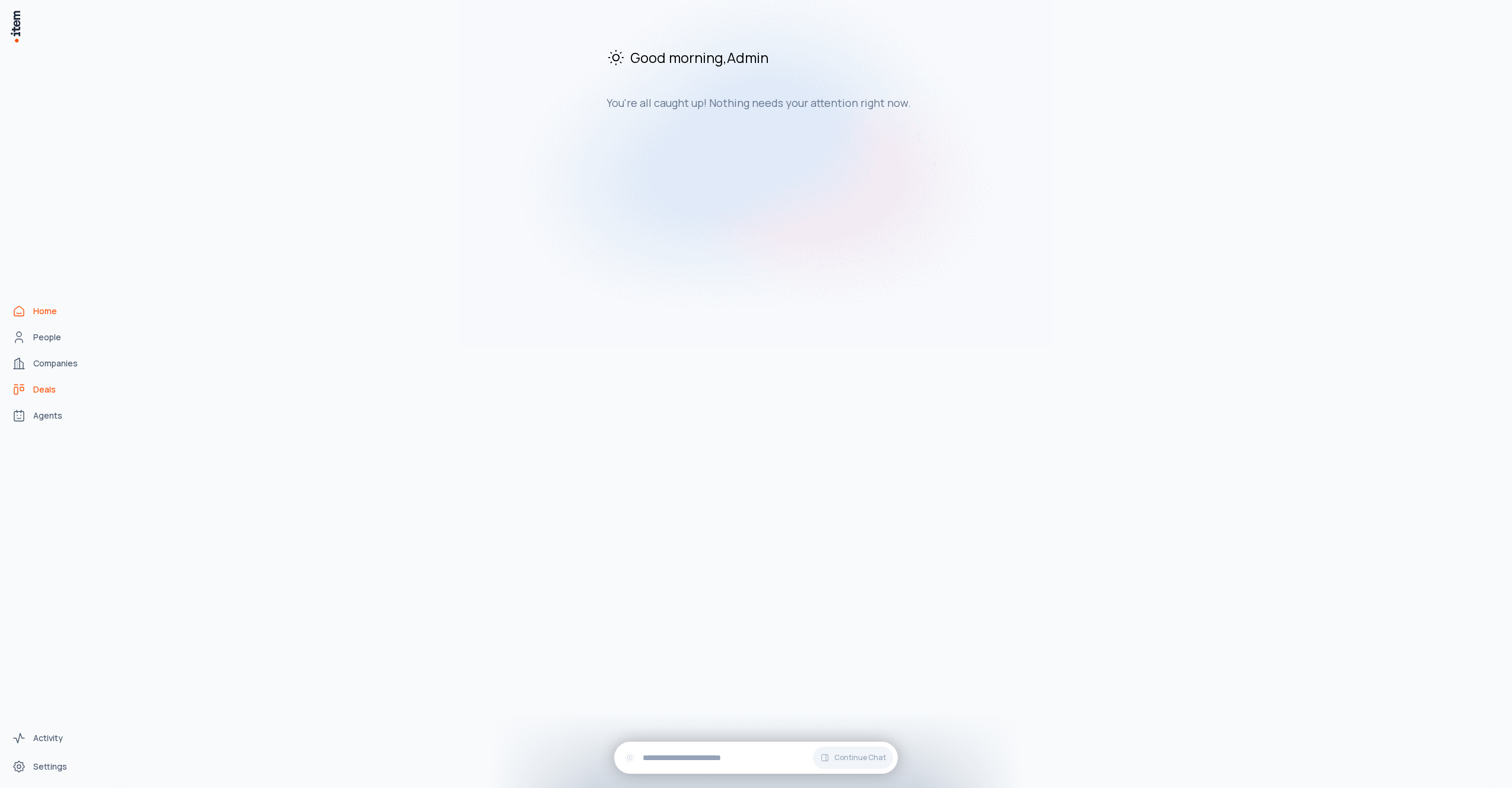
click at [54, 389] on span "Deals" at bounding box center [45, 389] width 22 height 12
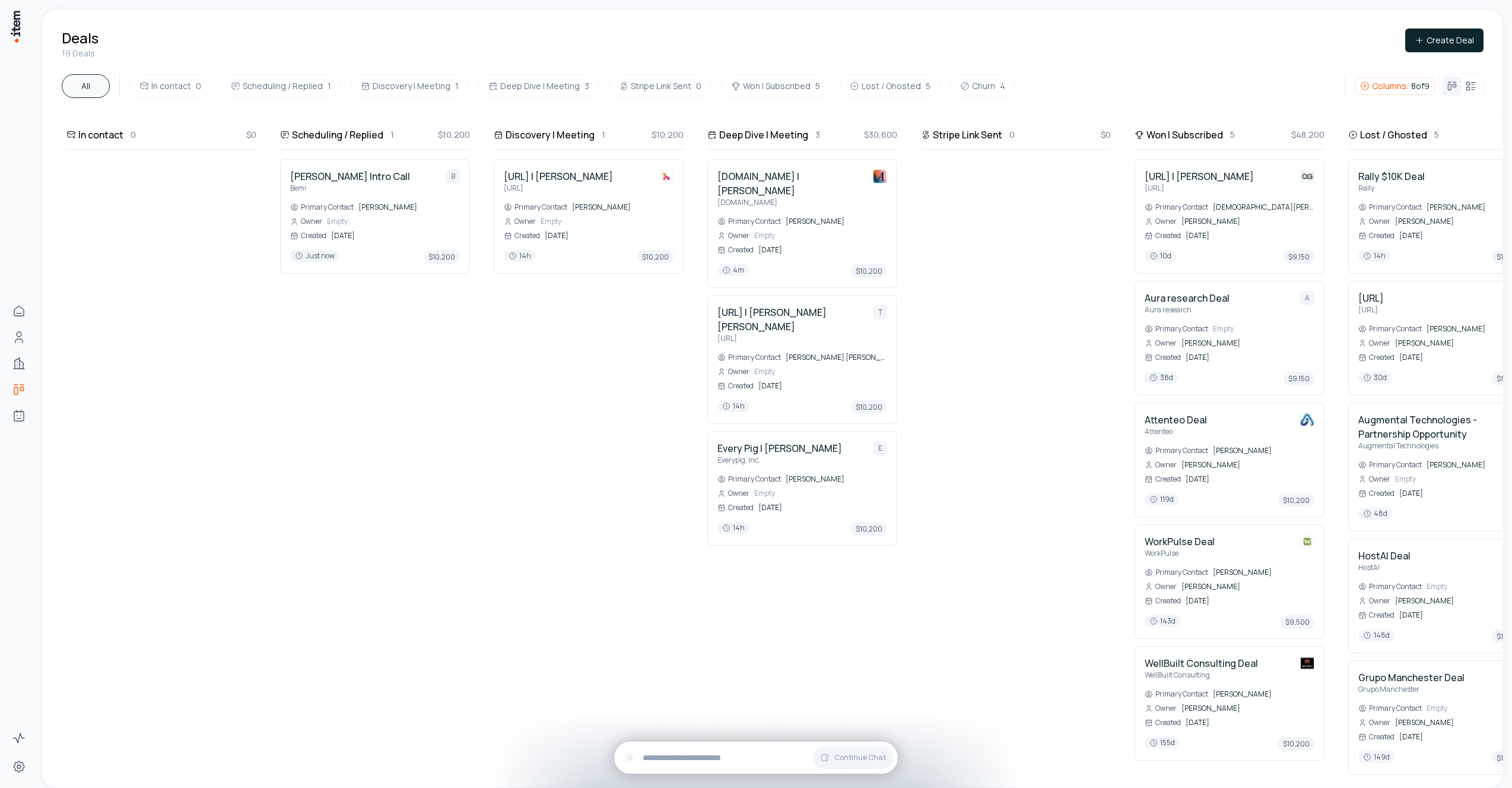
click at [985, 442] on div "Stripe Link Sent 0 $0" at bounding box center [1016, 480] width 190 height 704
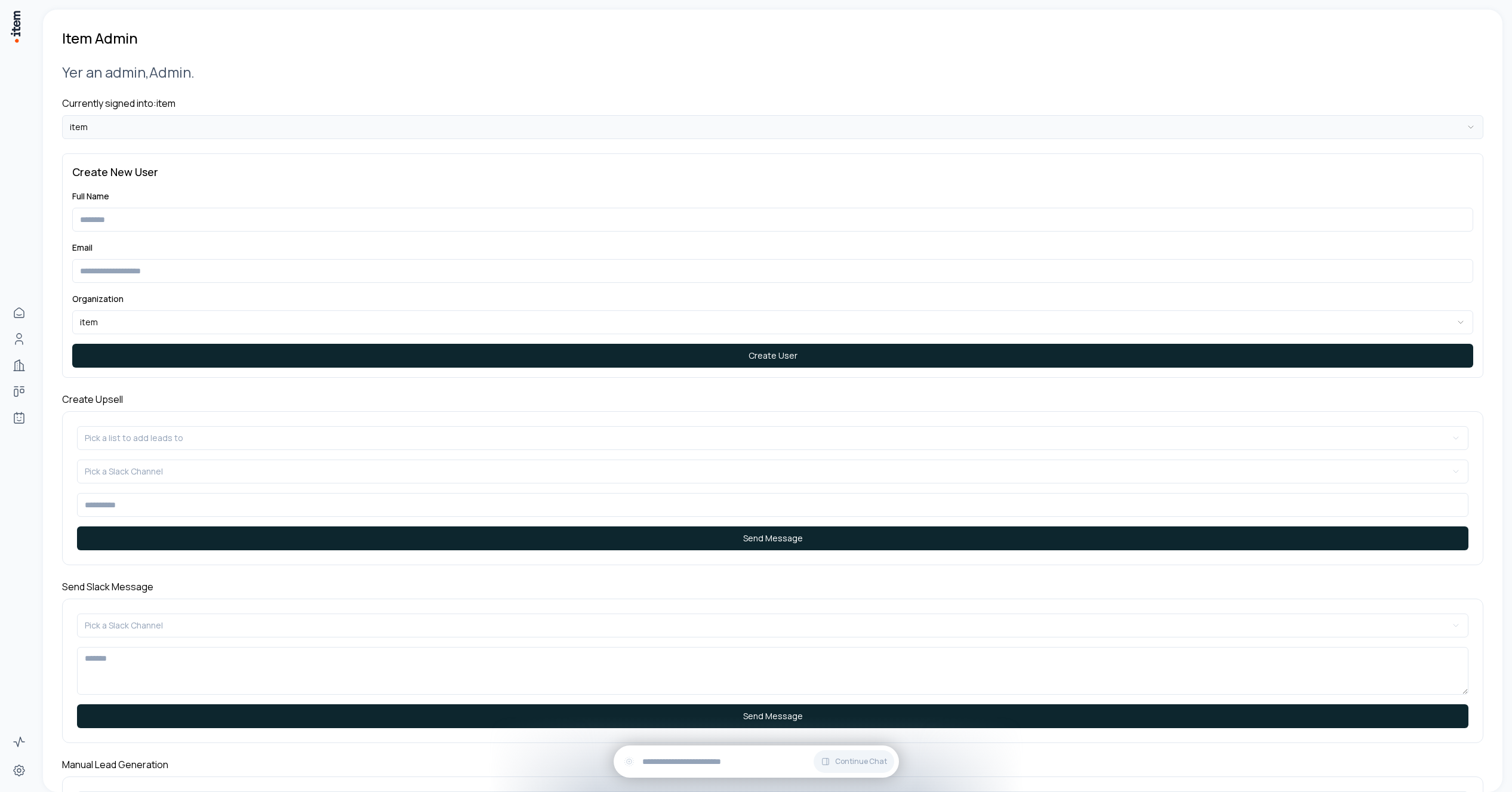
click at [279, 131] on html "**********" at bounding box center [756, 396] width 1512 height 792
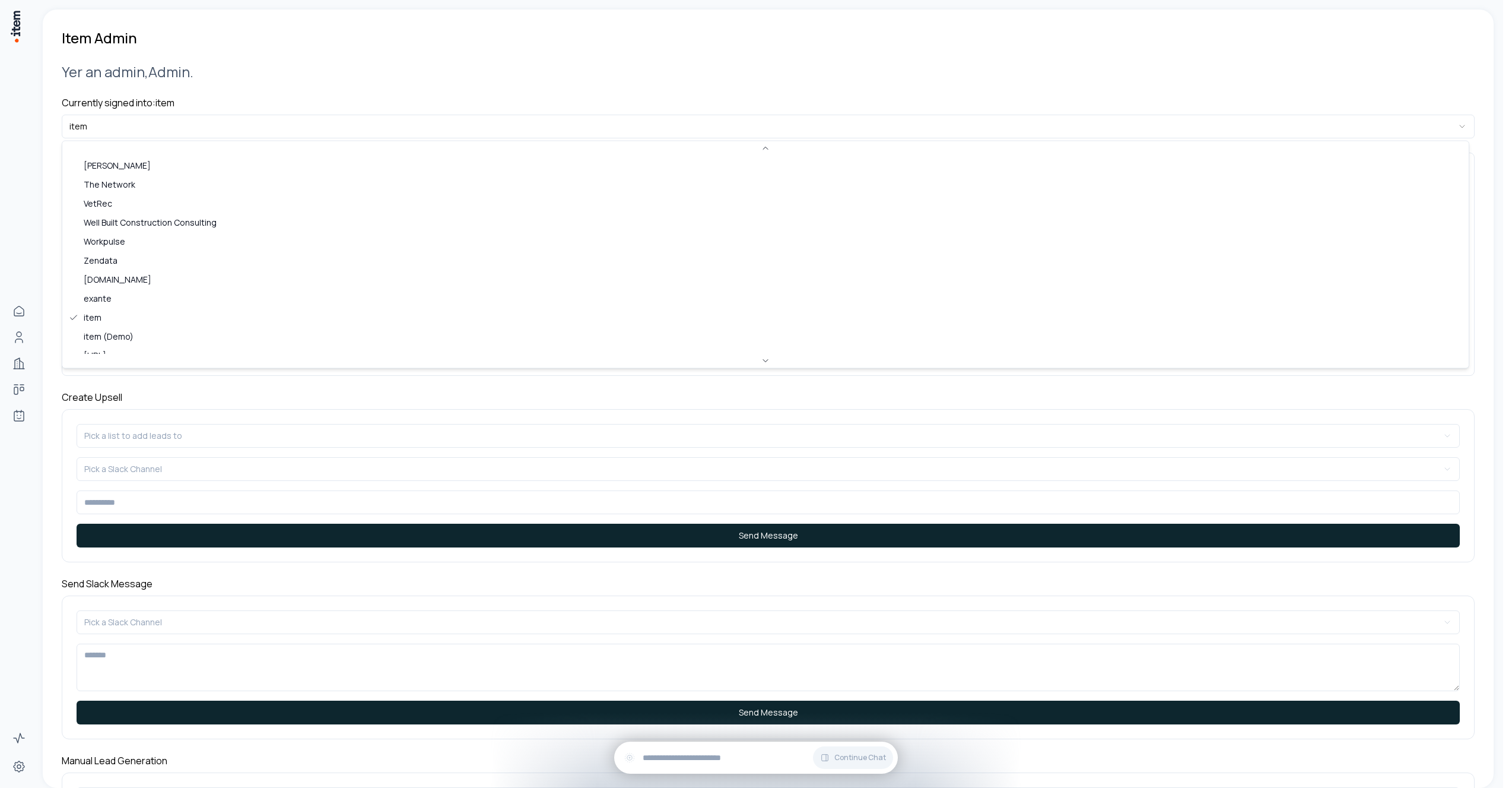
scroll to position [270, 0]
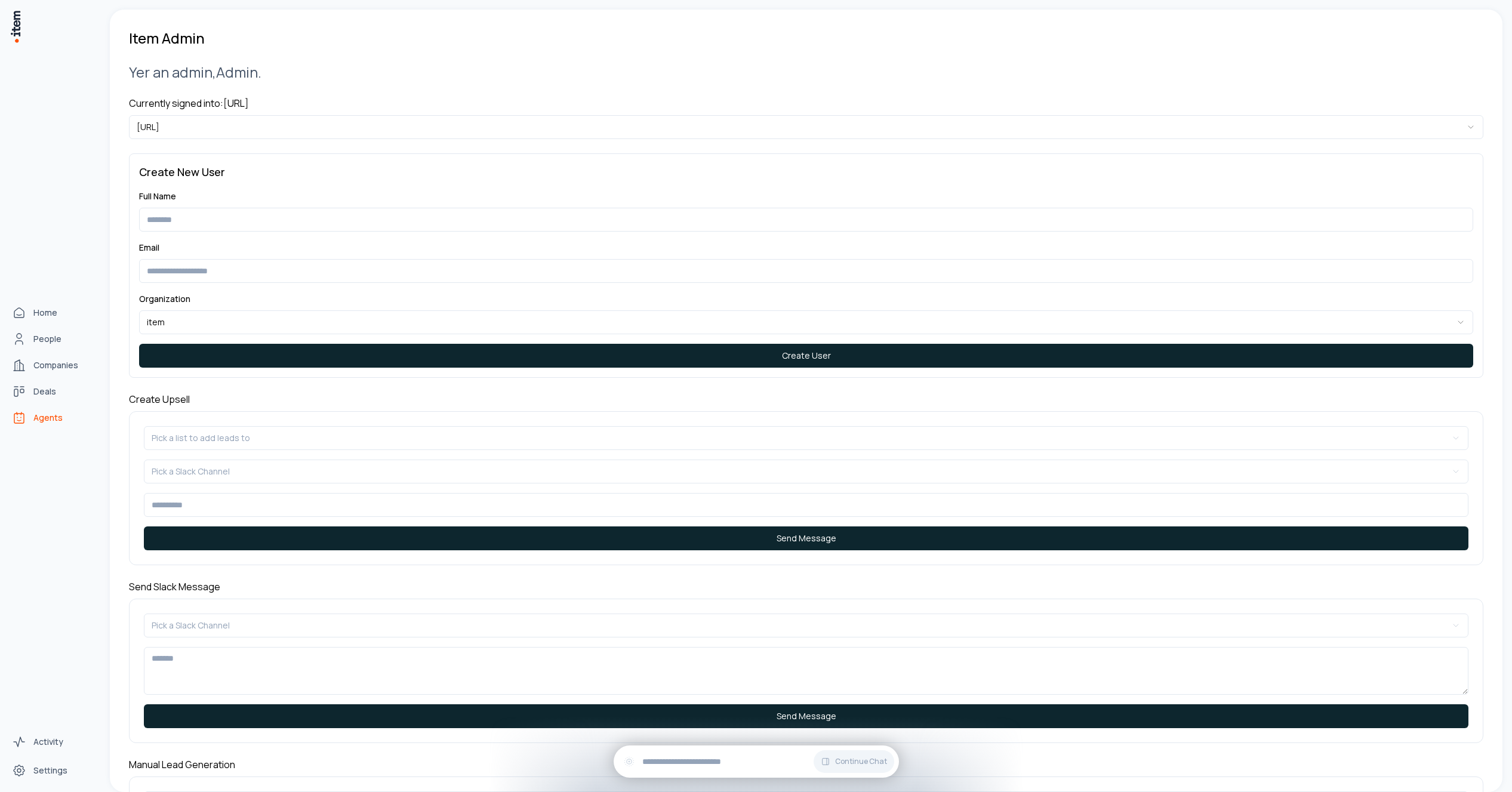
click at [26, 415] on icon "Agents" at bounding box center [19, 417] width 14 height 14
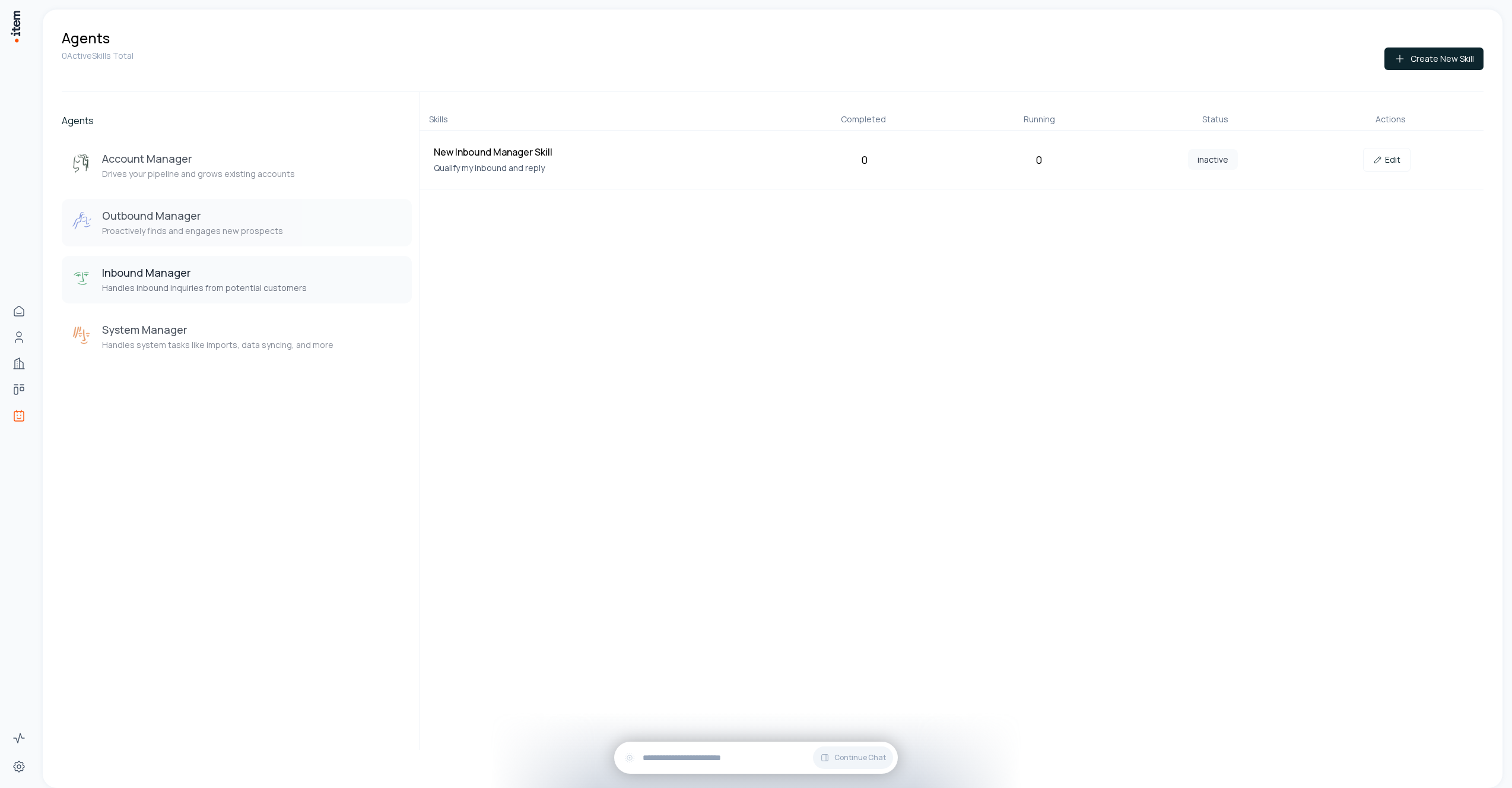
click at [239, 224] on div "Outbound Manager Proactively finds and engages new prospects" at bounding box center [193, 223] width 181 height 28
click at [247, 164] on h3 "Account Manager" at bounding box center [199, 158] width 193 height 14
click at [244, 273] on h3 "Inbound Manager" at bounding box center [205, 272] width 205 height 14
click at [246, 350] on p "Handles system tasks like imports, data syncing, and more" at bounding box center [218, 345] width 231 height 12
click at [240, 279] on h3 "Inbound Manager" at bounding box center [205, 272] width 205 height 14
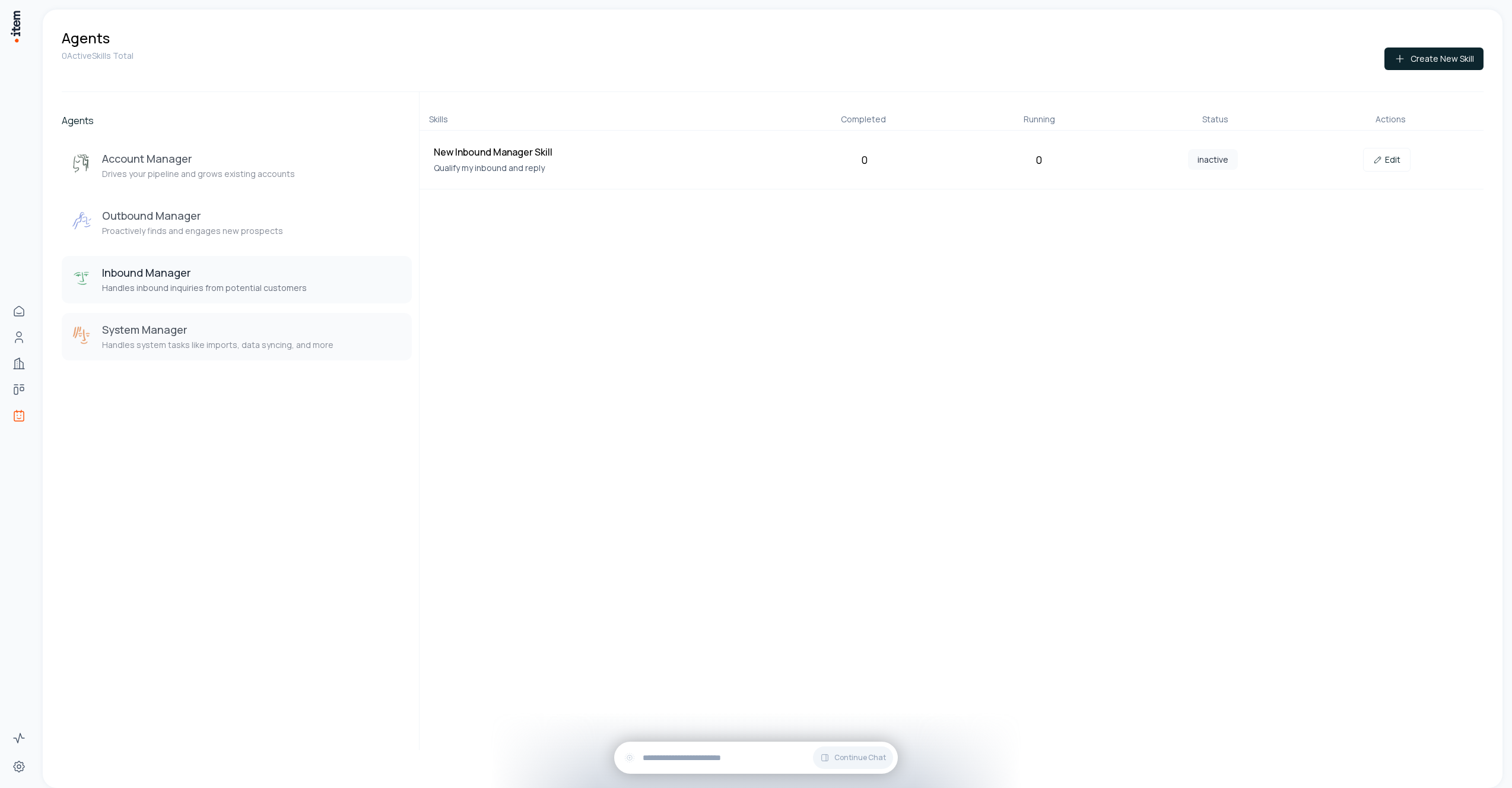
click at [186, 344] on p "Handles system tasks like imports, data syncing, and more" at bounding box center [218, 345] width 231 height 12
click at [184, 283] on p "Handles inbound inquiries from potential customers" at bounding box center [205, 288] width 205 height 12
click at [190, 214] on h3 "Outbound Manager" at bounding box center [193, 215] width 181 height 14
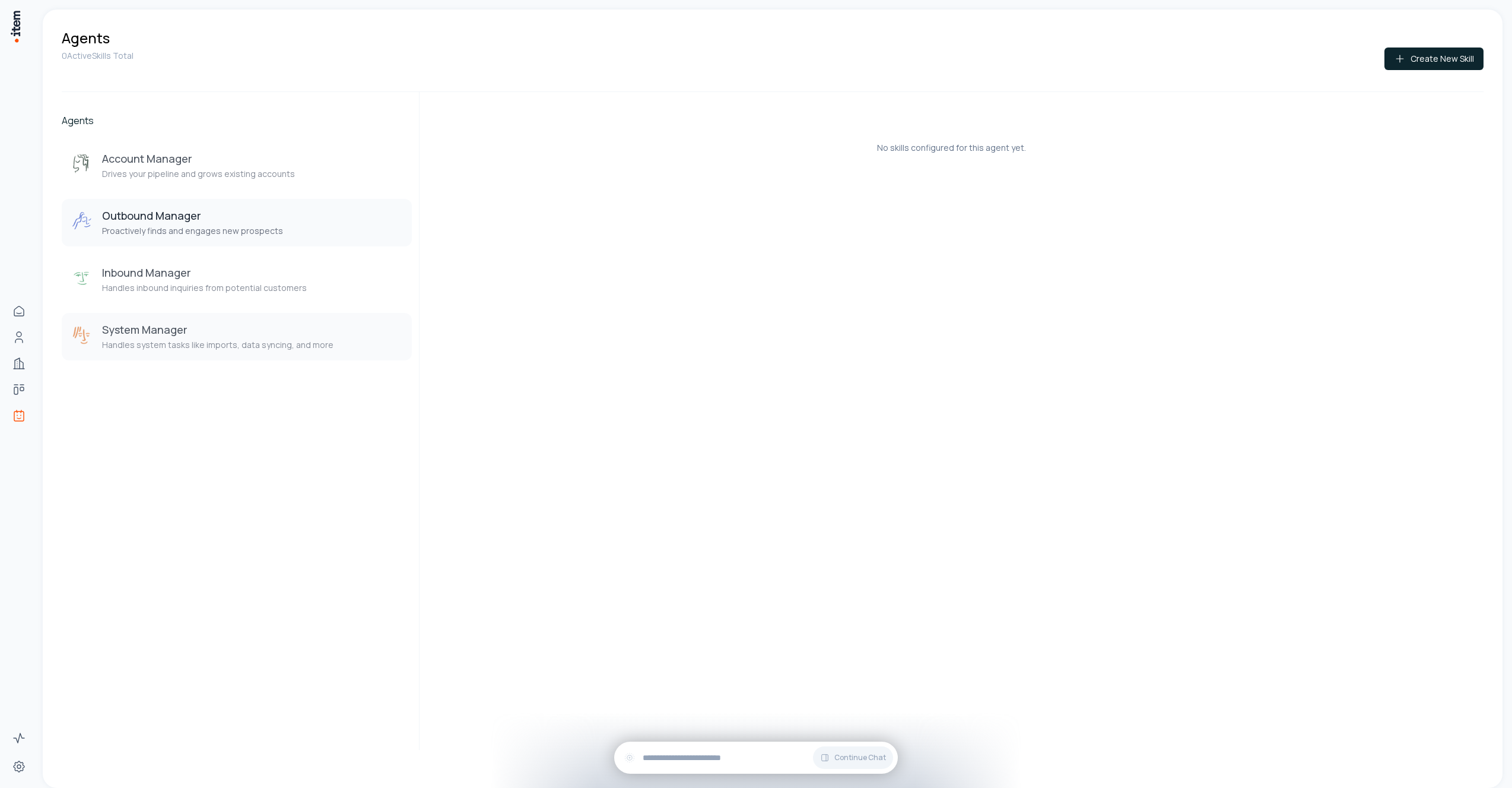
click at [201, 338] on div "System Manager Handles system tasks like imports, data syncing, and more" at bounding box center [218, 337] width 231 height 28
click at [200, 286] on p "Handles inbound inquiries from potential customers" at bounding box center [205, 288] width 205 height 12
click at [189, 209] on h3 "Outbound Manager" at bounding box center [193, 215] width 181 height 14
click at [196, 164] on h3 "Account Manager" at bounding box center [199, 158] width 193 height 14
click at [217, 300] on button "Inbound Manager Handles inbound inquiries from potential customers" at bounding box center [237, 280] width 350 height 48
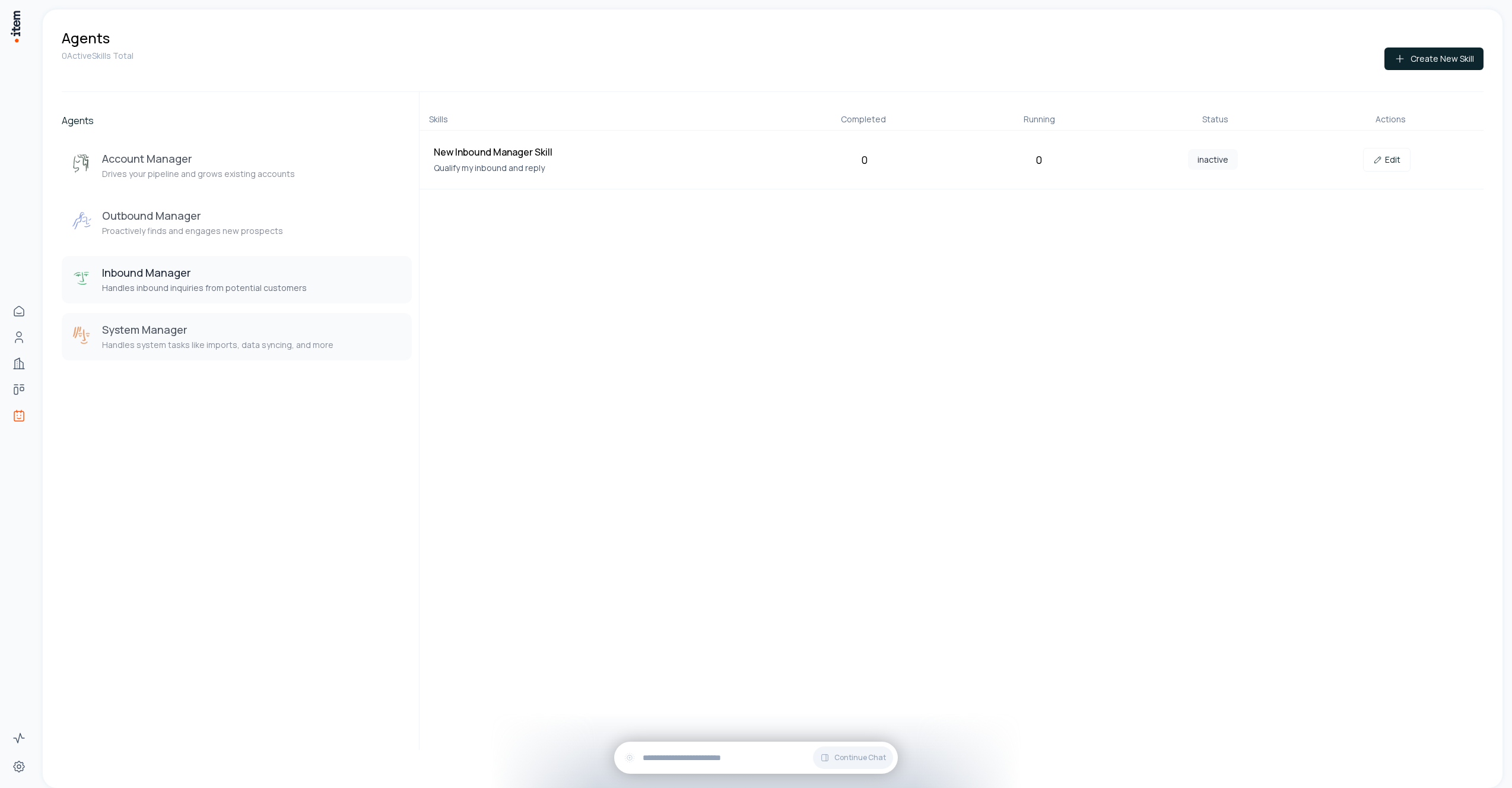
click at [219, 359] on button "System Manager Handles system tasks like imports, data syncing, and more" at bounding box center [237, 337] width 350 height 48
click at [196, 338] on div "System Manager Handles system tasks like imports, data syncing, and more" at bounding box center [218, 337] width 231 height 28
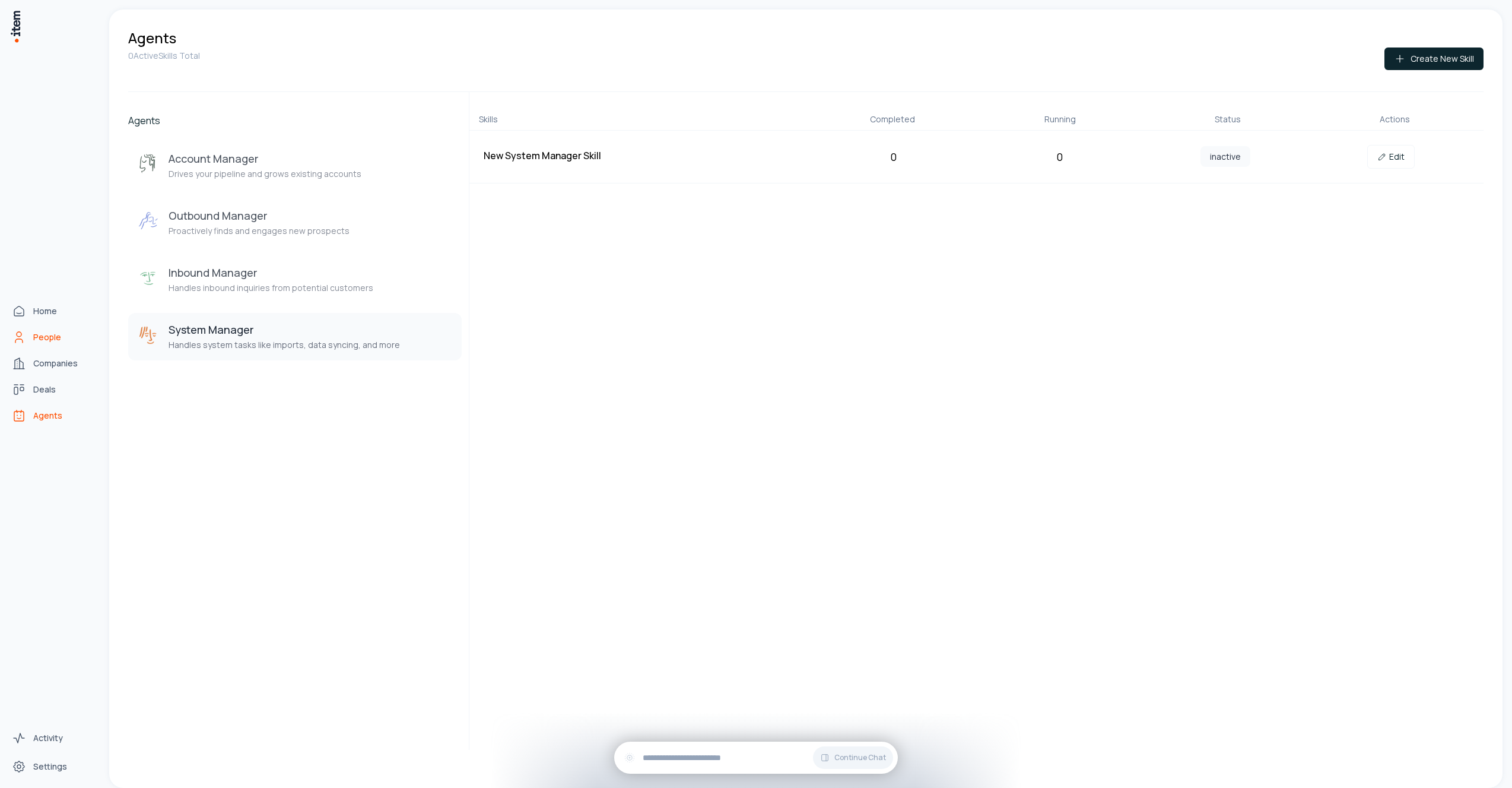
click at [24, 335] on icon "People" at bounding box center [19, 337] width 14 height 14
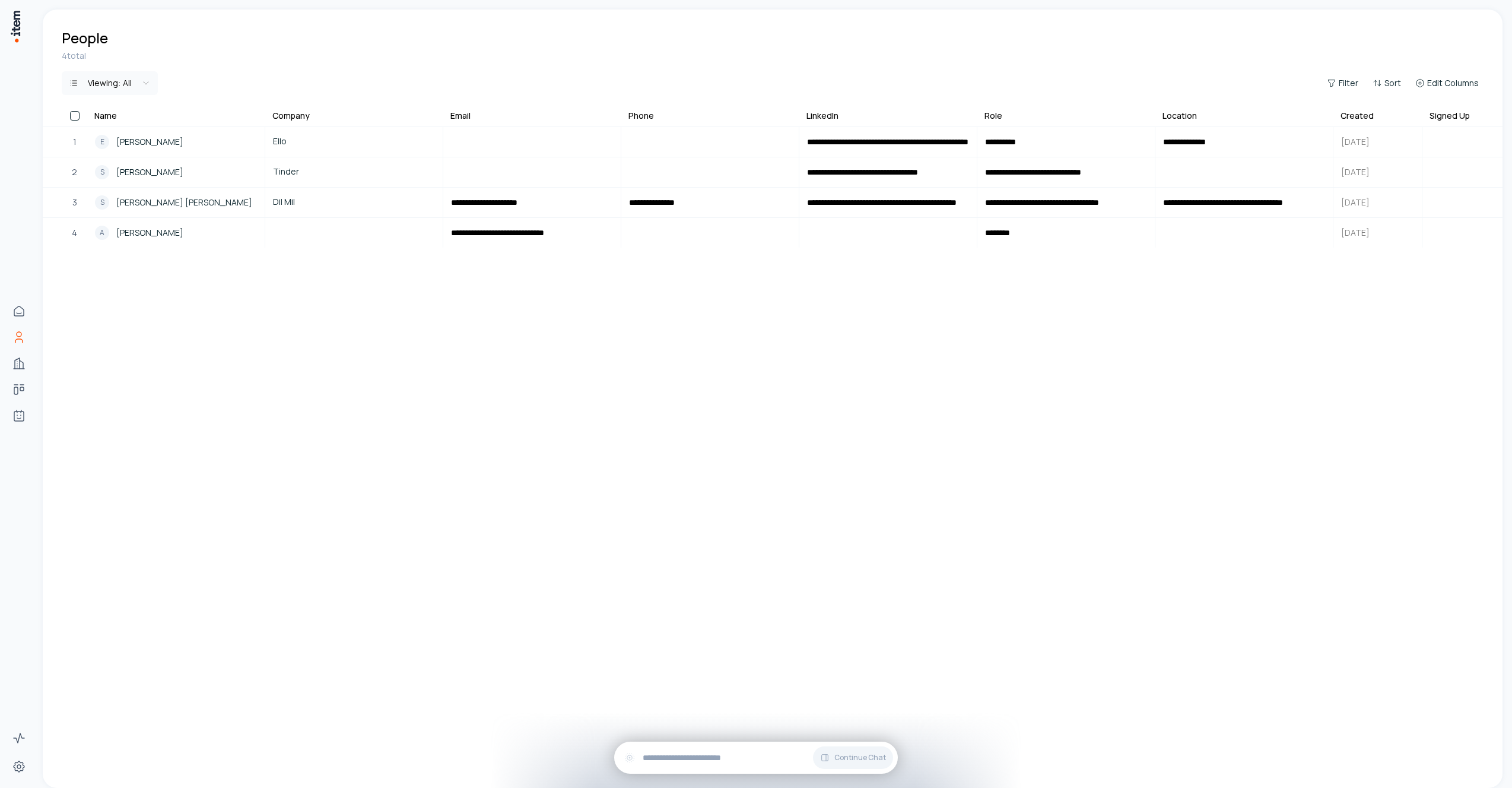
drag, startPoint x: 331, startPoint y: 303, endPoint x: 724, endPoint y: 297, distance: 393.0
click at [724, 297] on table "**********" at bounding box center [772, 207] width 1460 height 196
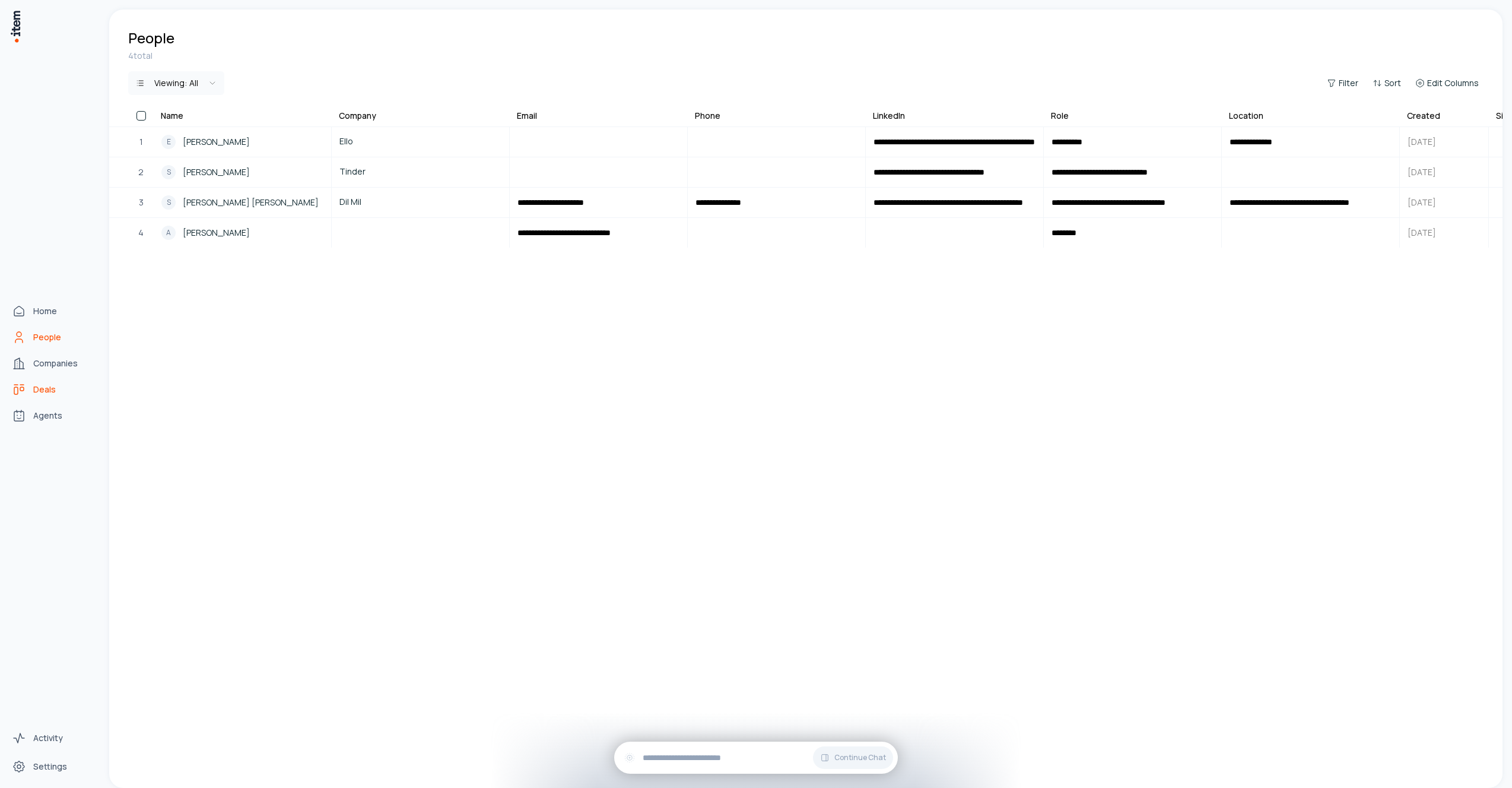
click at [49, 398] on link "Deals" at bounding box center [52, 390] width 90 height 24
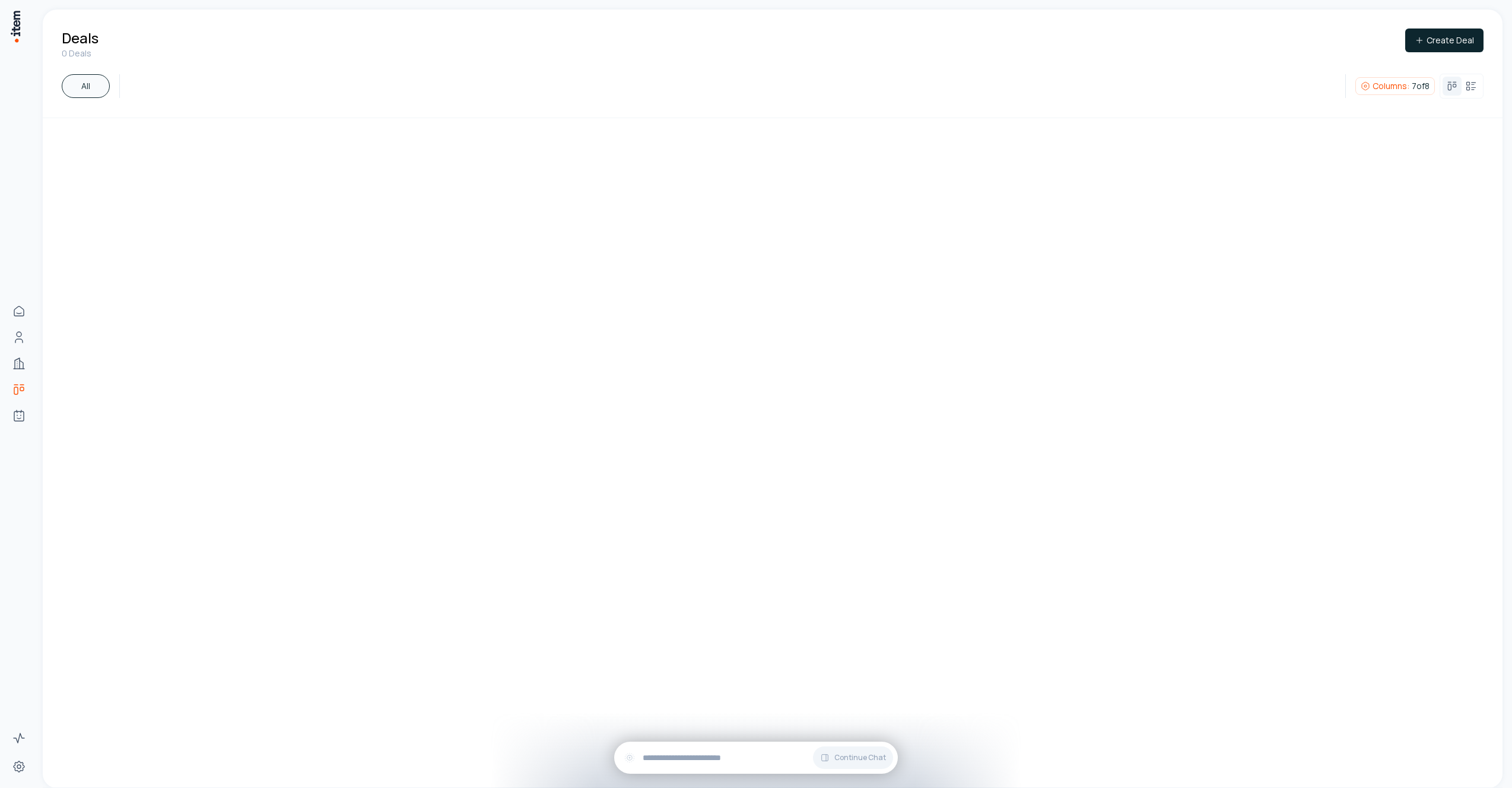
click at [1407, 75] on div "Columns: 7 of 8" at bounding box center [1419, 86] width 128 height 25
click at [1407, 81] on span "Columns:" at bounding box center [1391, 86] width 37 height 12
click at [1413, 111] on button "Reset" at bounding box center [1416, 111] width 18 height 7
click at [1117, 82] on html "Home People Companies Deals Agents Activity Settings Deals 0 Deals Create Deal …" at bounding box center [756, 394] width 1512 height 788
click at [1472, 87] on icon at bounding box center [1472, 86] width 12 height 12
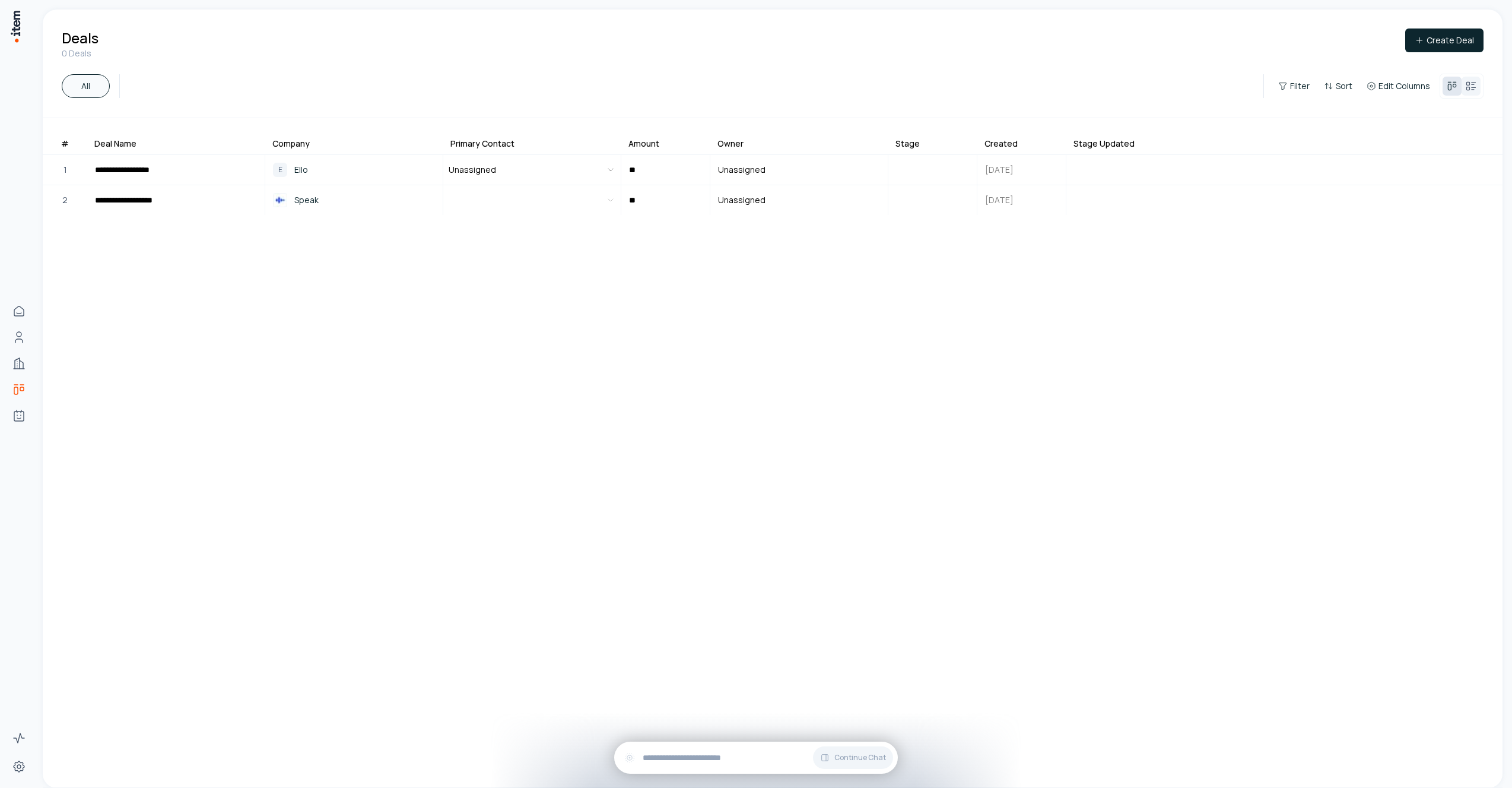
click at [1455, 86] on icon at bounding box center [1452, 86] width 12 height 12
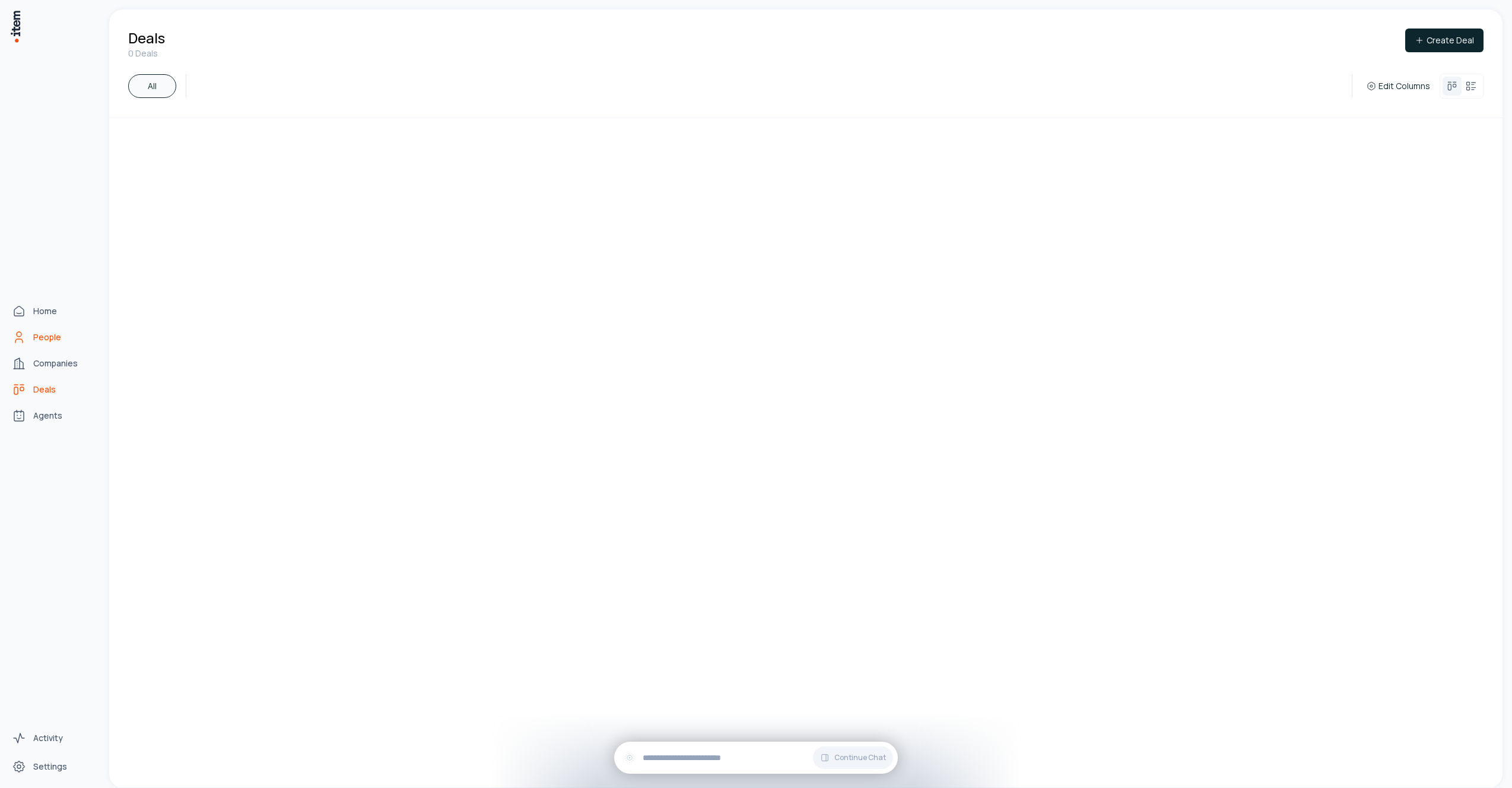
click at [25, 346] on link "People" at bounding box center [52, 338] width 90 height 24
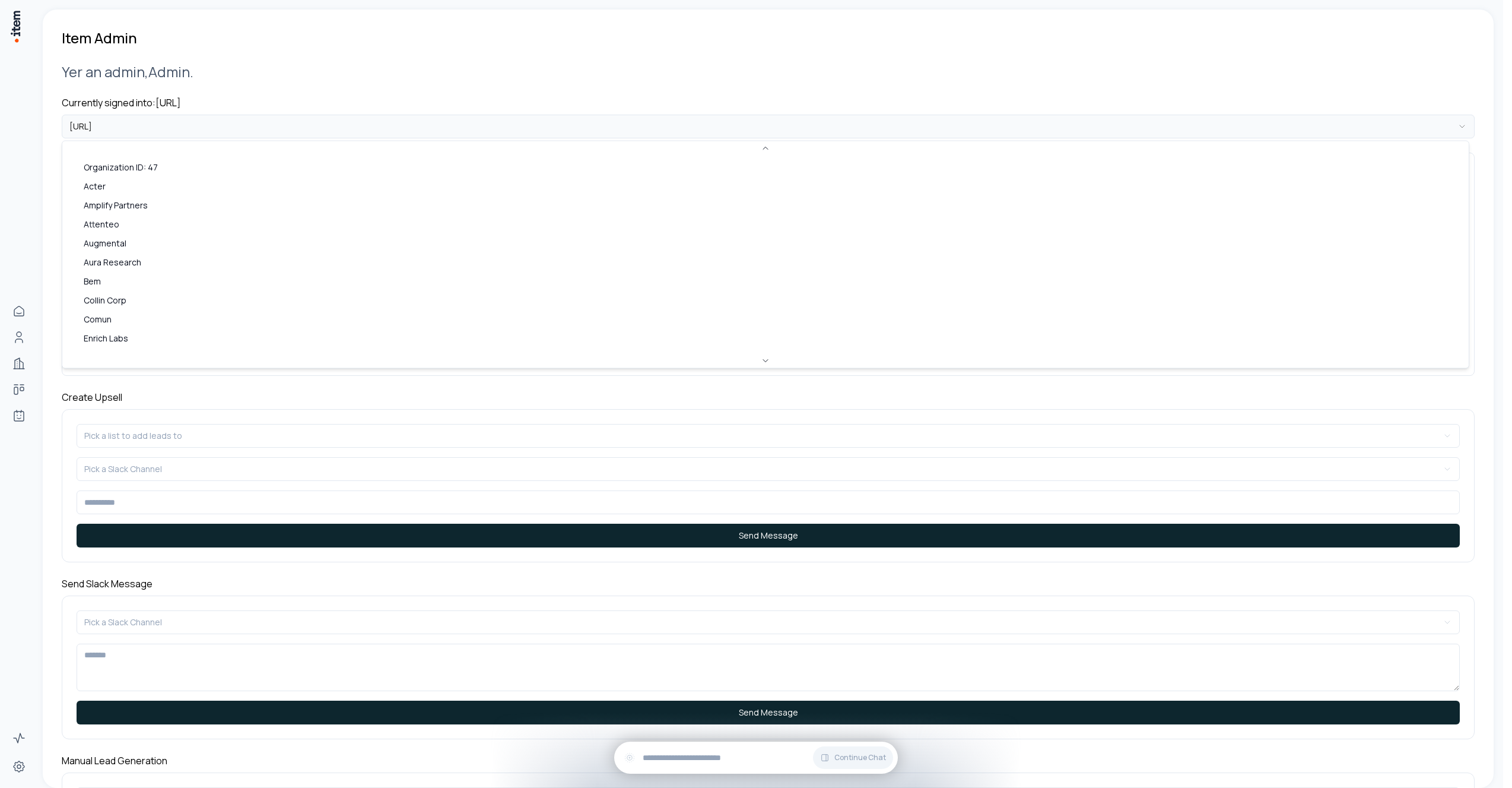
click at [364, 125] on html "**********" at bounding box center [756, 394] width 1512 height 788
drag, startPoint x: 397, startPoint y: 44, endPoint x: 379, endPoint y: 4, distance: 43.9
click at [397, 44] on html "**********" at bounding box center [751, 394] width 1503 height 788
click at [190, 122] on html "**********" at bounding box center [756, 394] width 1512 height 788
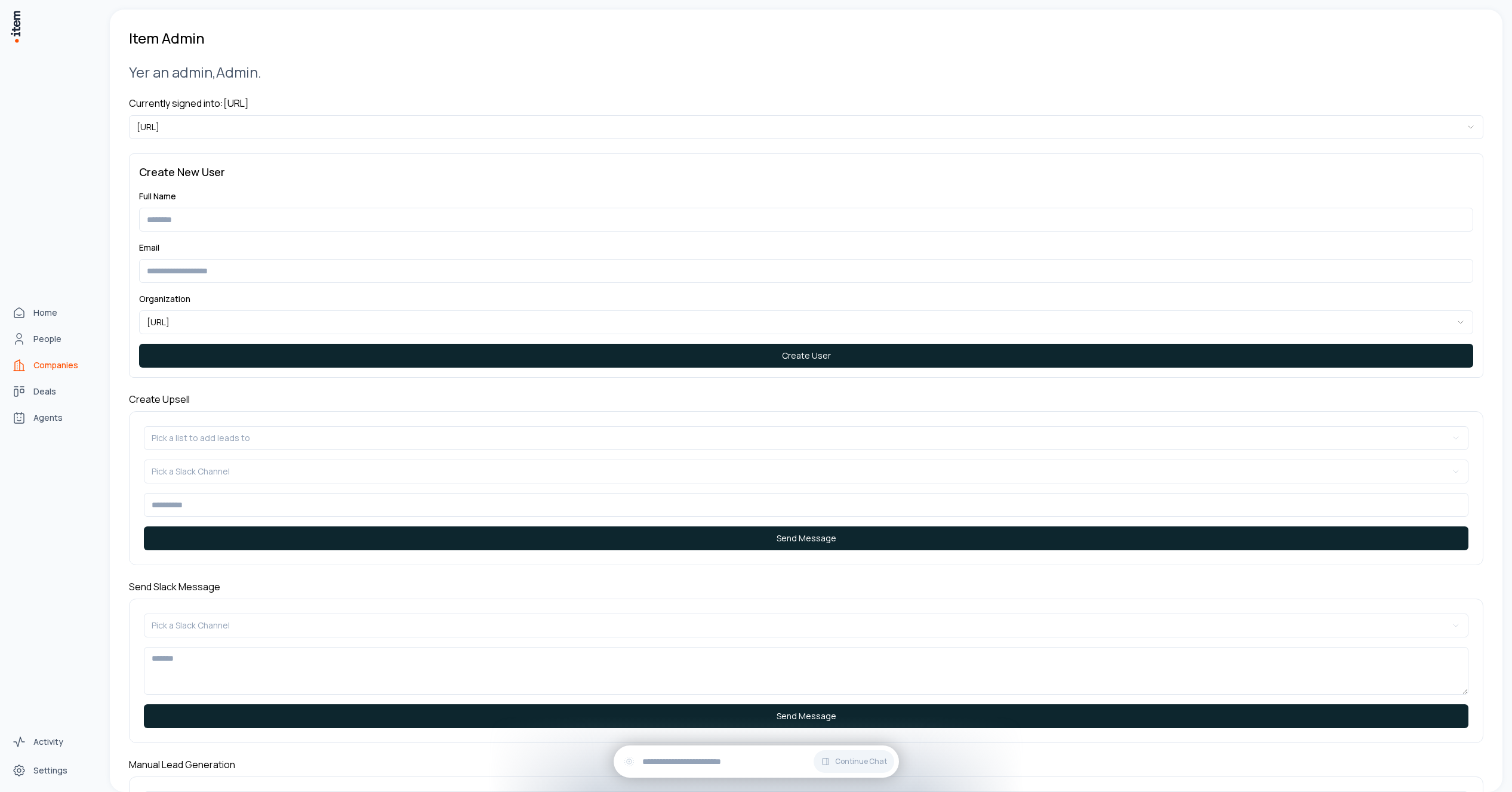
click at [46, 365] on span "Companies" at bounding box center [56, 366] width 45 height 12
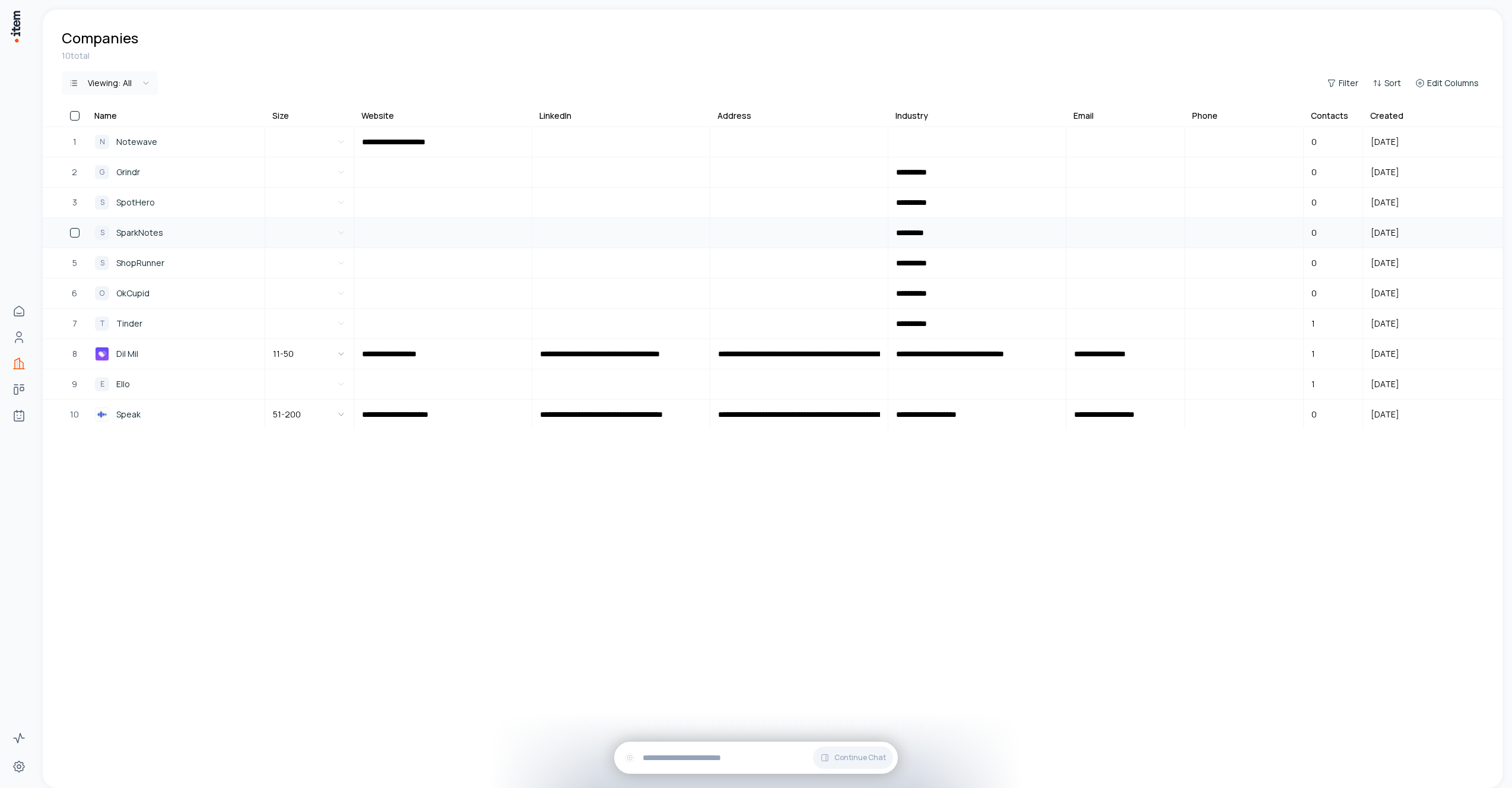
click at [143, 235] on span "SparkNotes" at bounding box center [140, 232] width 47 height 13
click at [148, 262] on span "ShopRunner" at bounding box center [140, 262] width 48 height 13
click at [131, 323] on span "Tinder" at bounding box center [129, 323] width 26 height 13
click at [131, 187] on td "G Grindr" at bounding box center [176, 173] width 178 height 30
click at [131, 180] on link "G Grindr" at bounding box center [176, 172] width 176 height 28
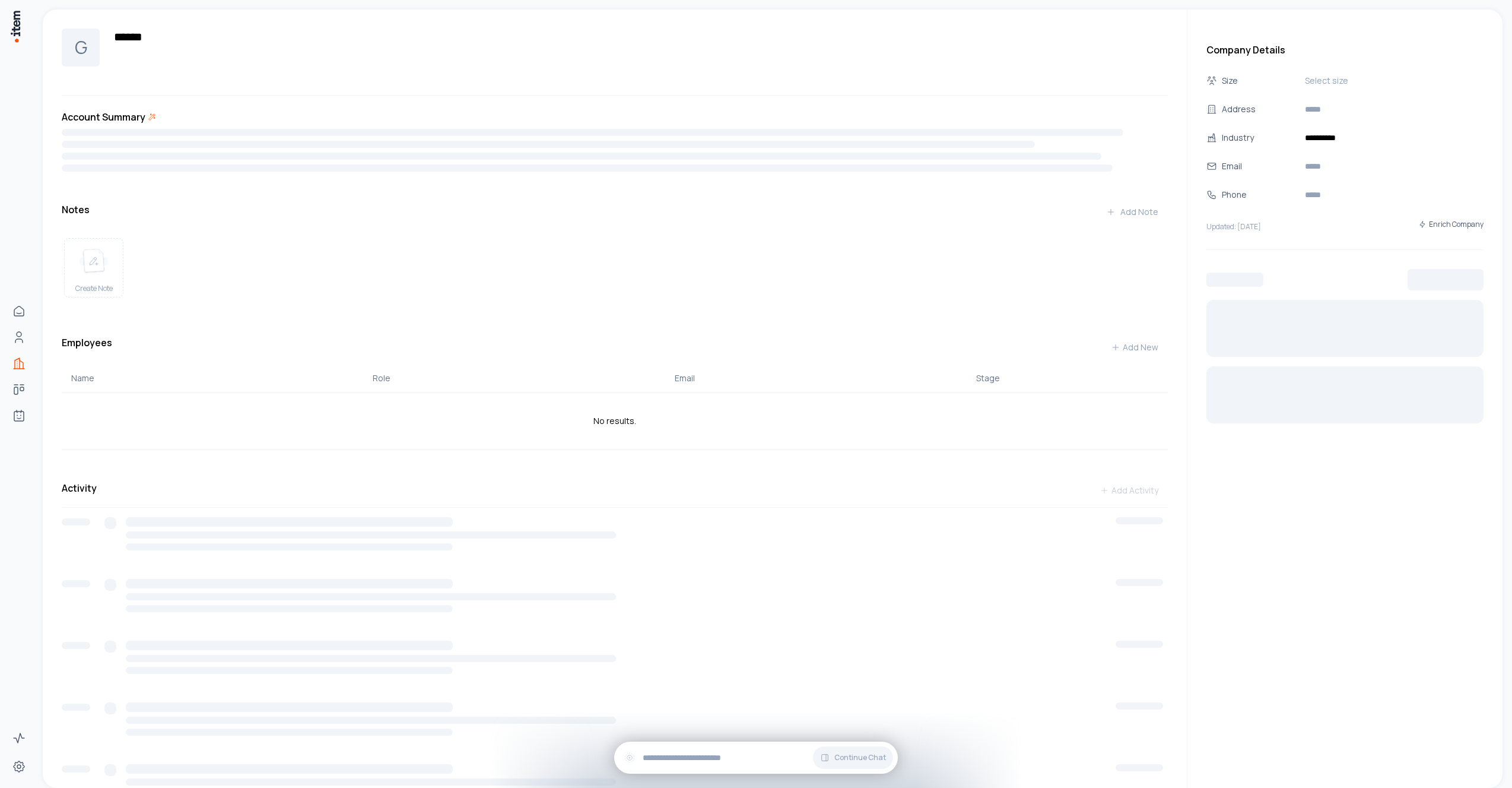
click at [134, 172] on div "Account Summary Notes Add Note Create Note Employees Add New Name Role Email St…" at bounding box center [615, 546] width 1107 height 872
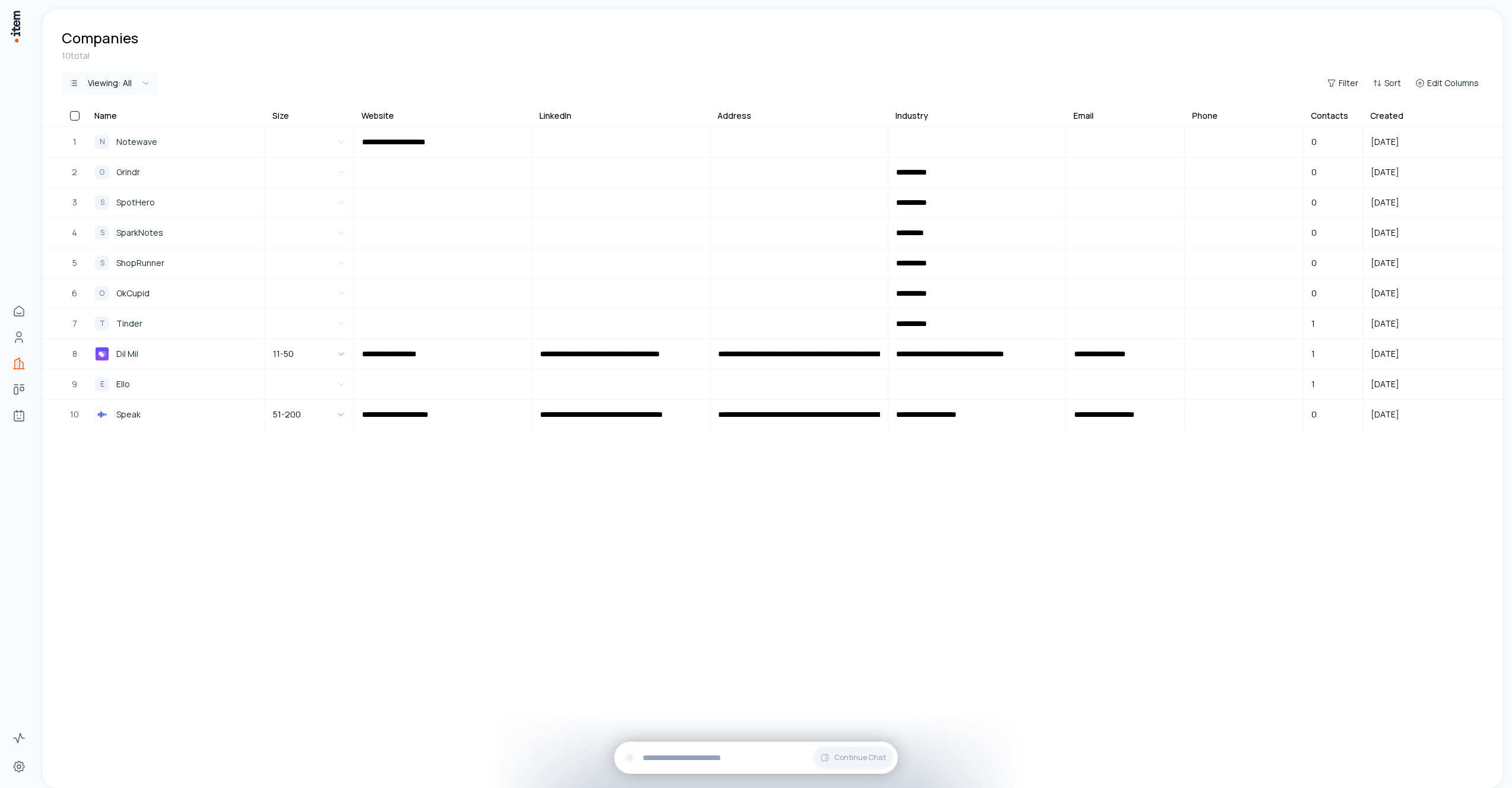
click at [134, 126] on thead "Name Size Website LinkedIn Address Industry Email Phone Contacts Created" at bounding box center [772, 118] width 1460 height 18
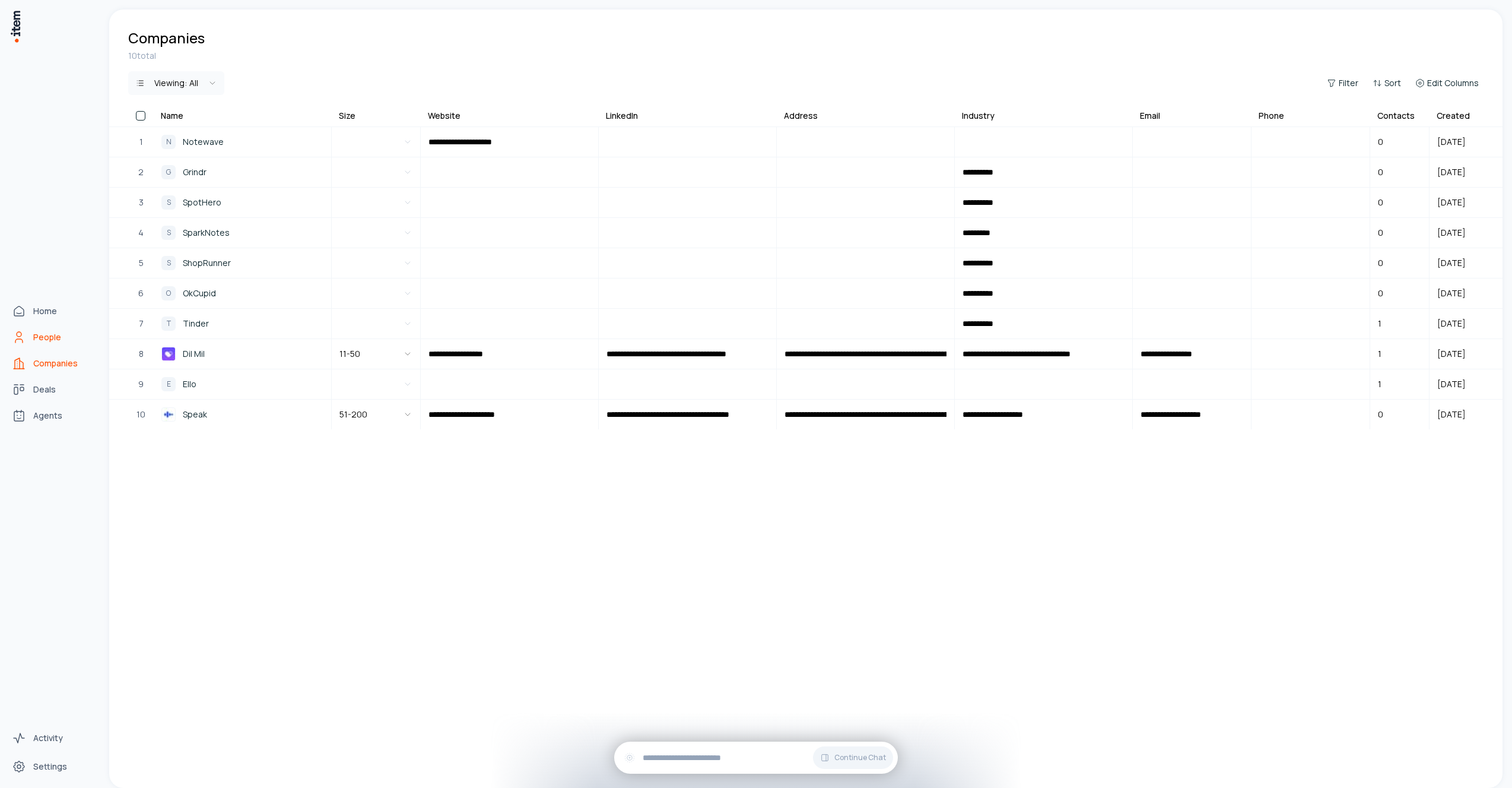
click at [20, 335] on icon "People" at bounding box center [19, 337] width 14 height 14
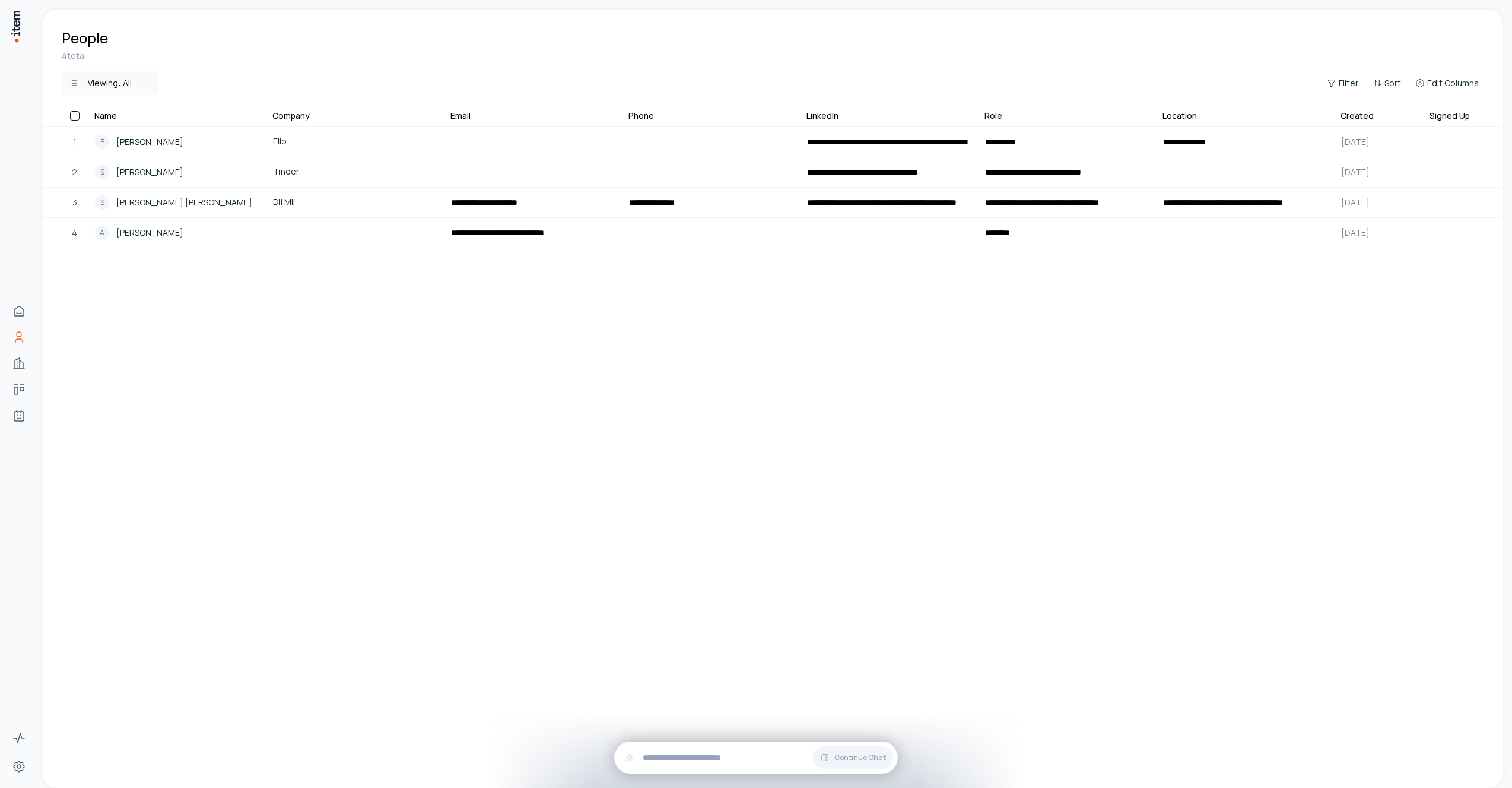
click at [116, 93] on html "**********" at bounding box center [756, 394] width 1512 height 788
click at [273, 71] on html "**********" at bounding box center [756, 394] width 1512 height 788
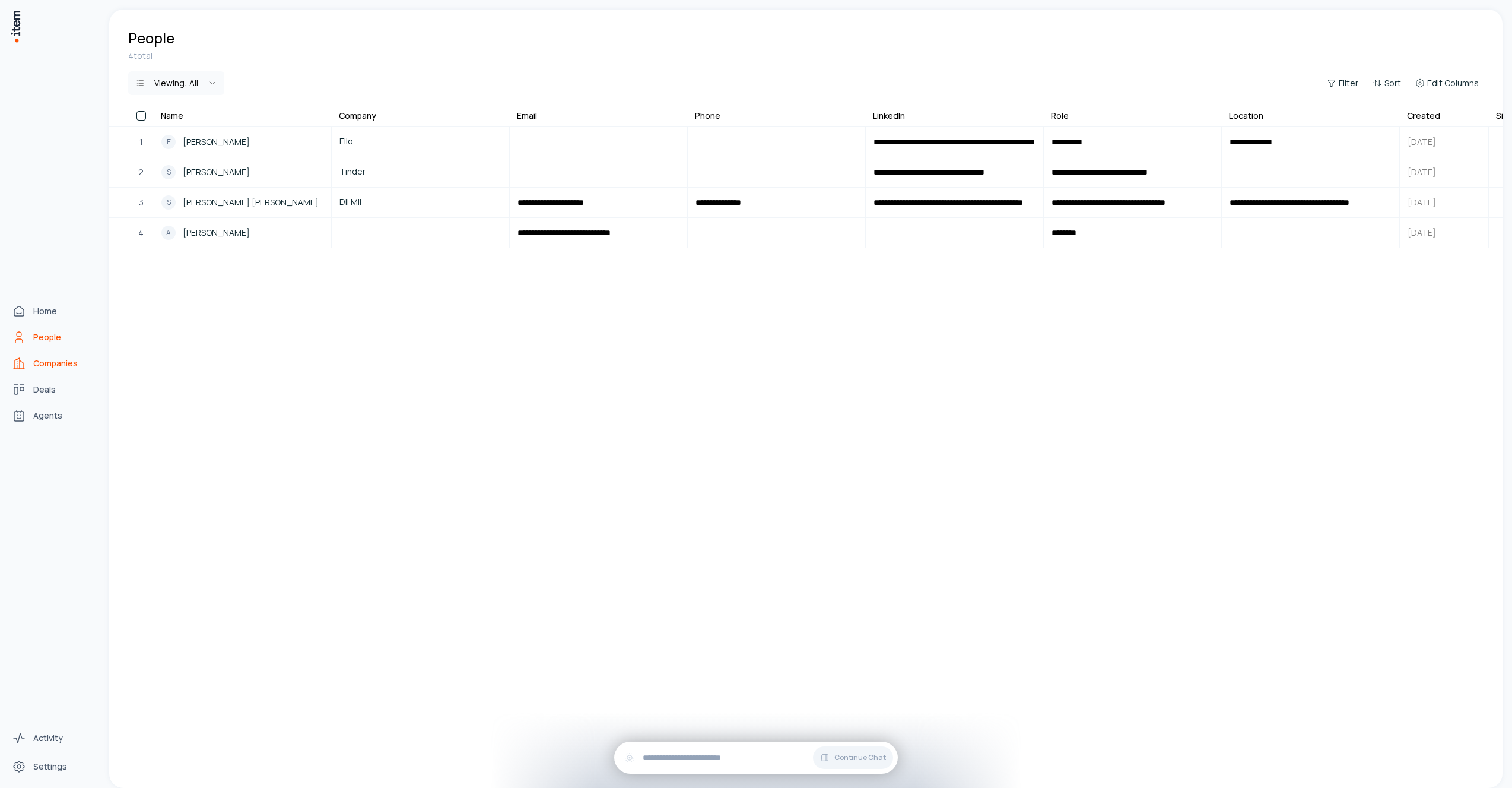
click at [16, 352] on link "Companies" at bounding box center [52, 364] width 90 height 24
